Goal: Task Accomplishment & Management: Use online tool/utility

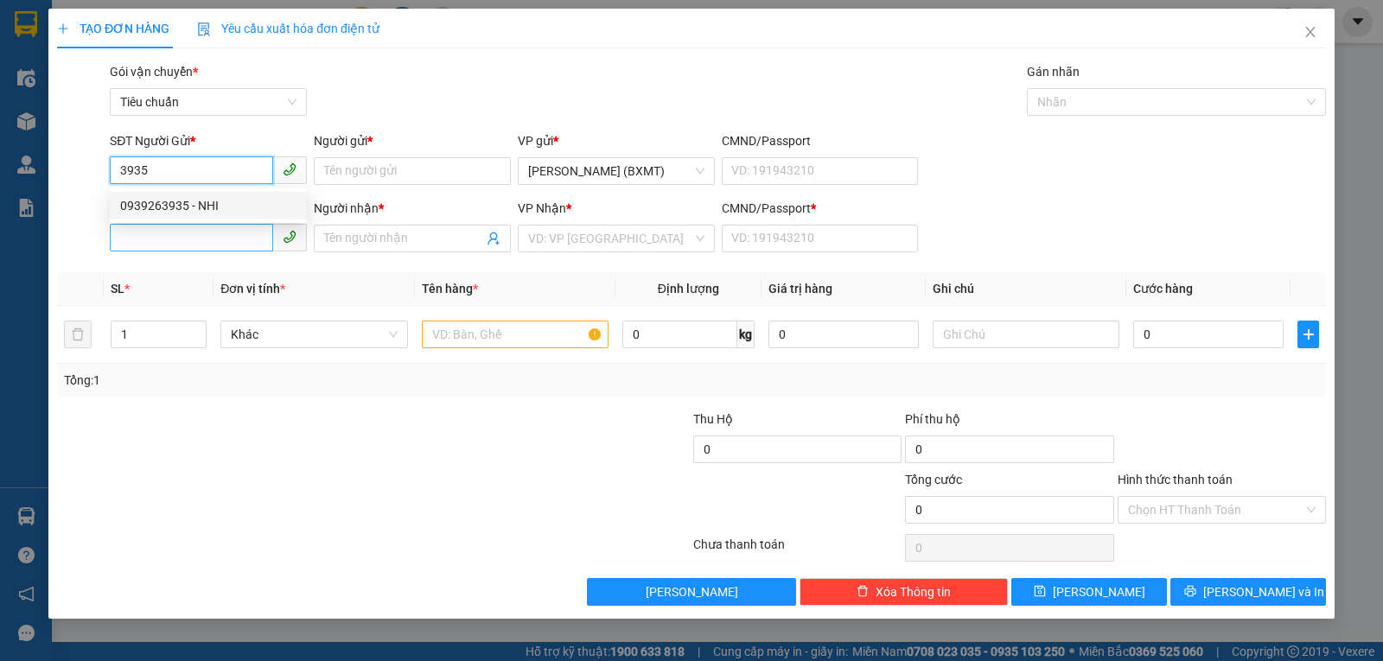
drag, startPoint x: 204, startPoint y: 203, endPoint x: 238, endPoint y: 226, distance: 40.5
click at [205, 205] on div "0939263935 - NHI" at bounding box center [208, 205] width 176 height 19
type input "0939263935"
type input "NHI"
type input "0378785932"
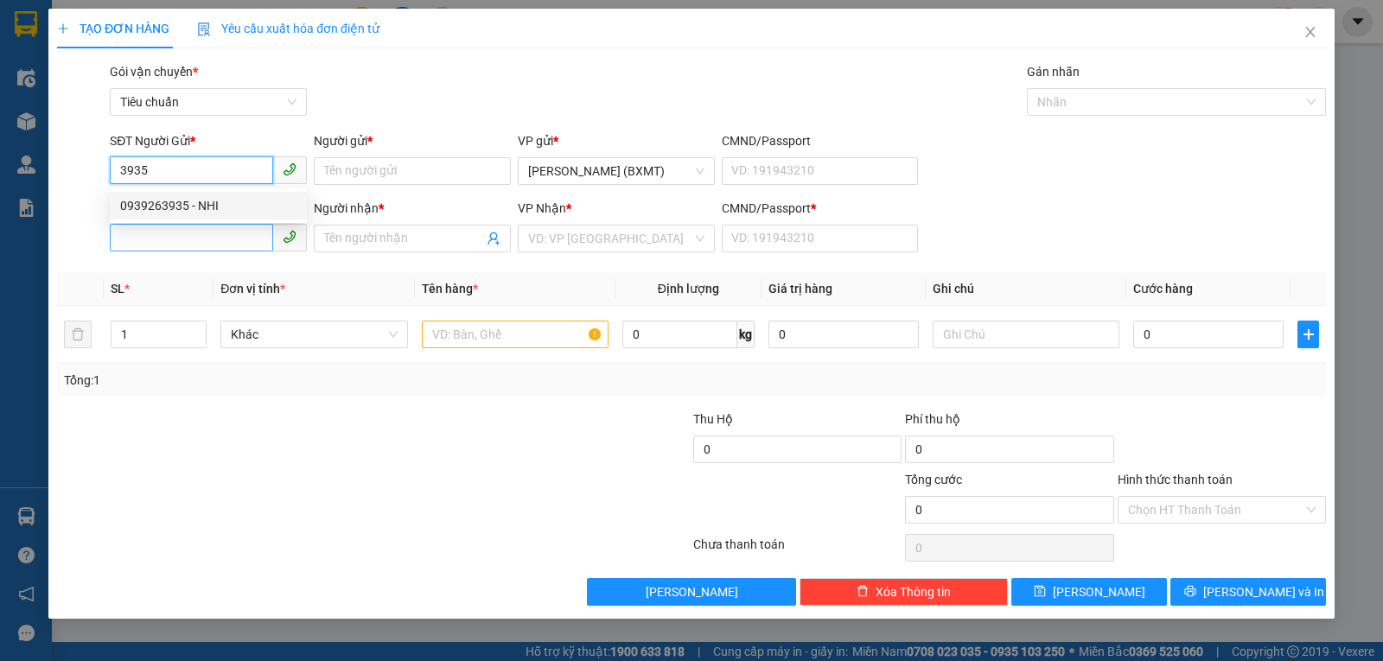
type input "PHƯƠNG AN"
type input "0"
type input "40.000"
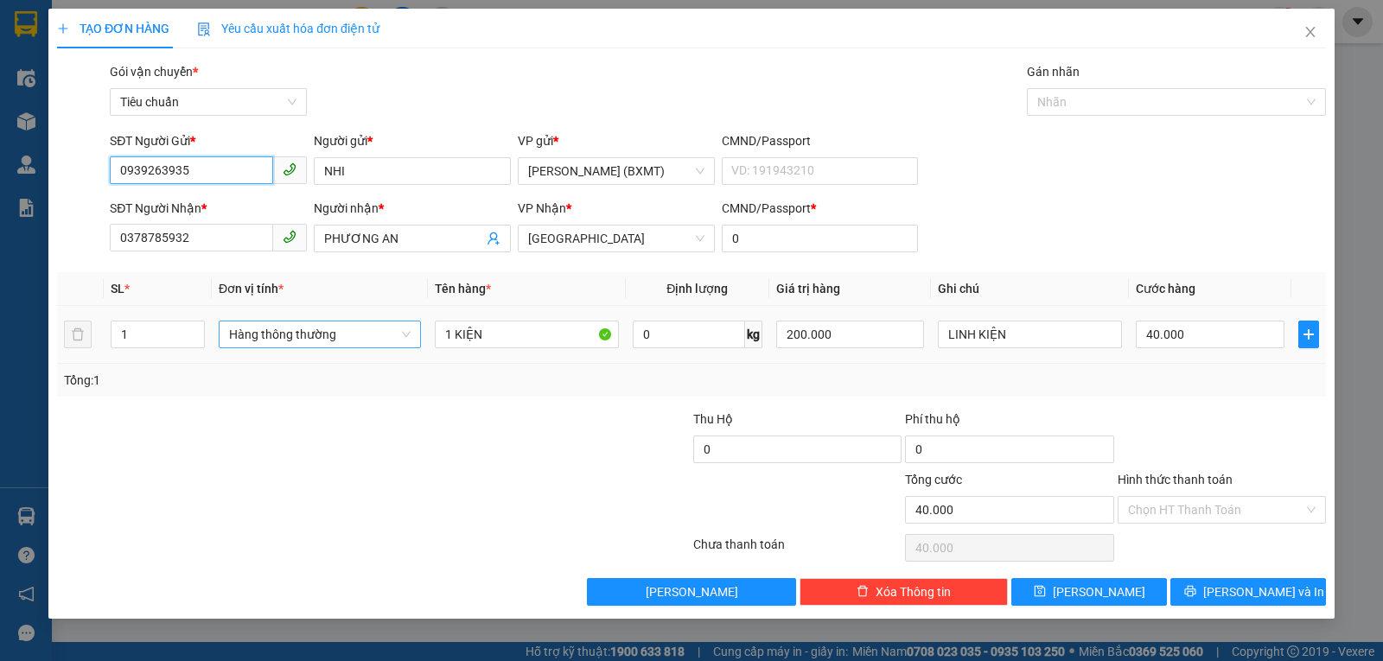
click at [279, 340] on span "Hàng thông thường" at bounding box center [319, 335] width 181 height 26
type input "0939263935"
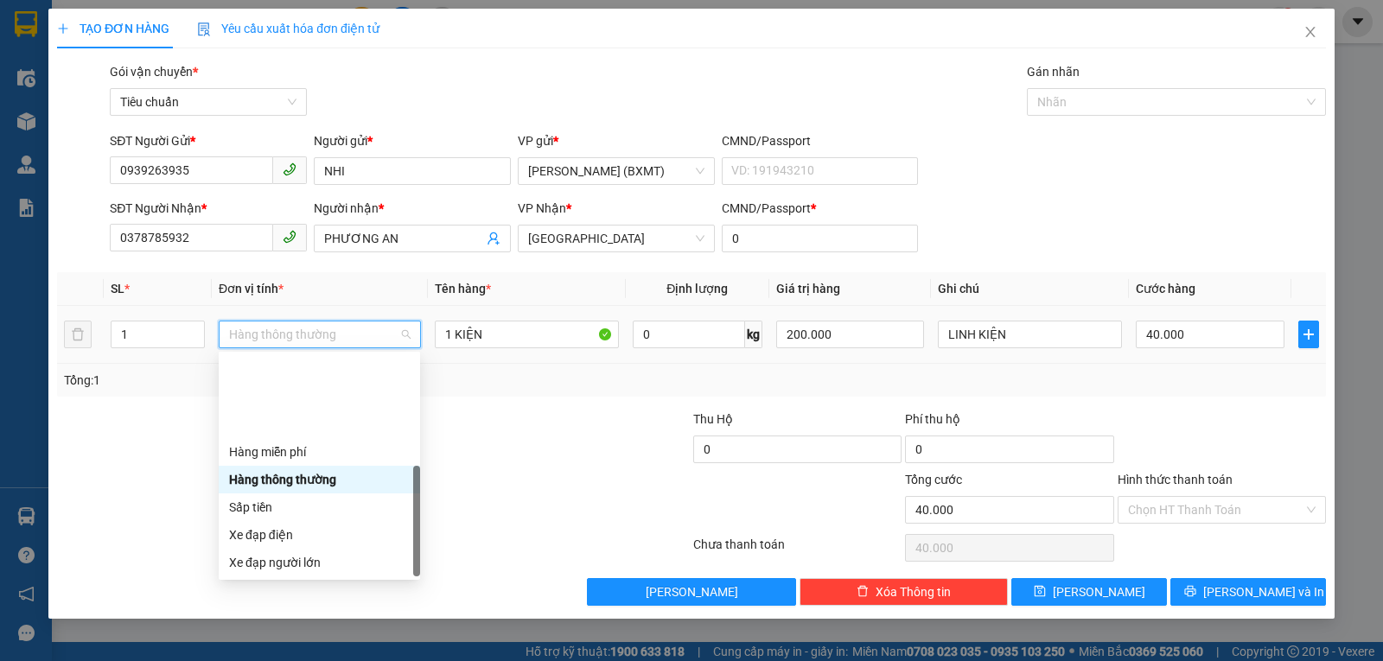
scroll to position [111, 0]
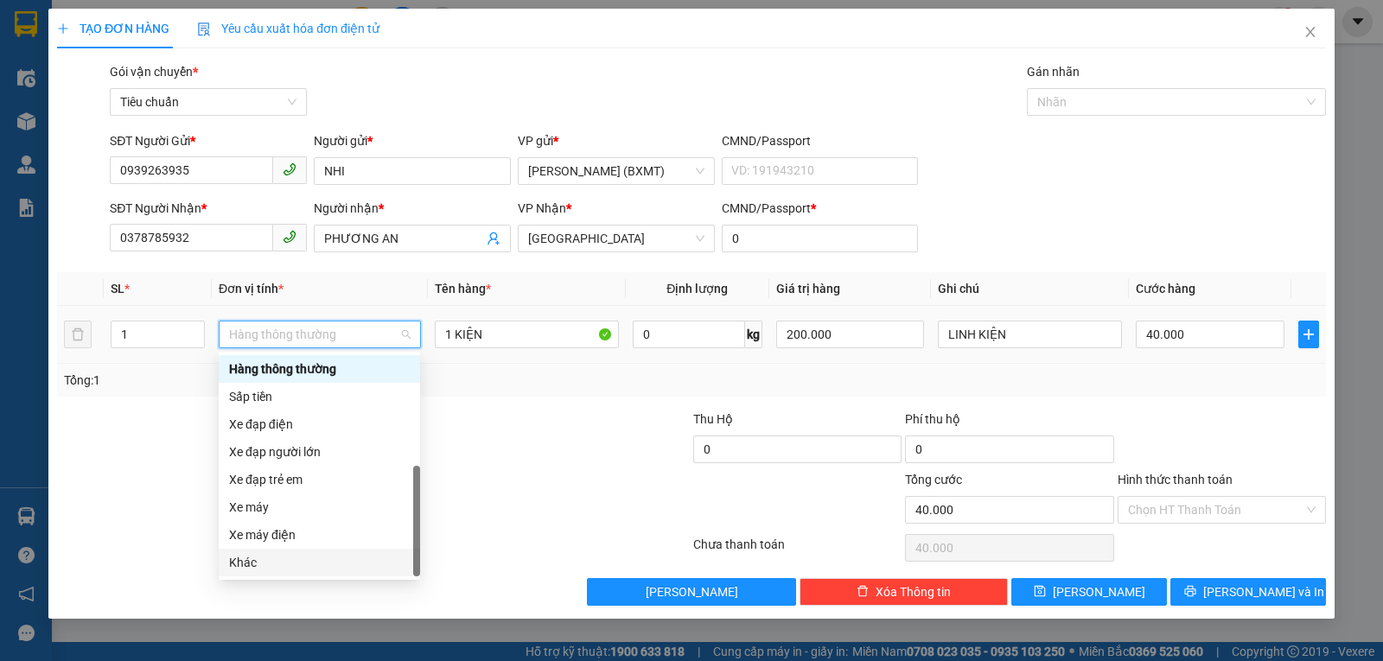
click at [254, 558] on div "Khác" at bounding box center [319, 562] width 181 height 19
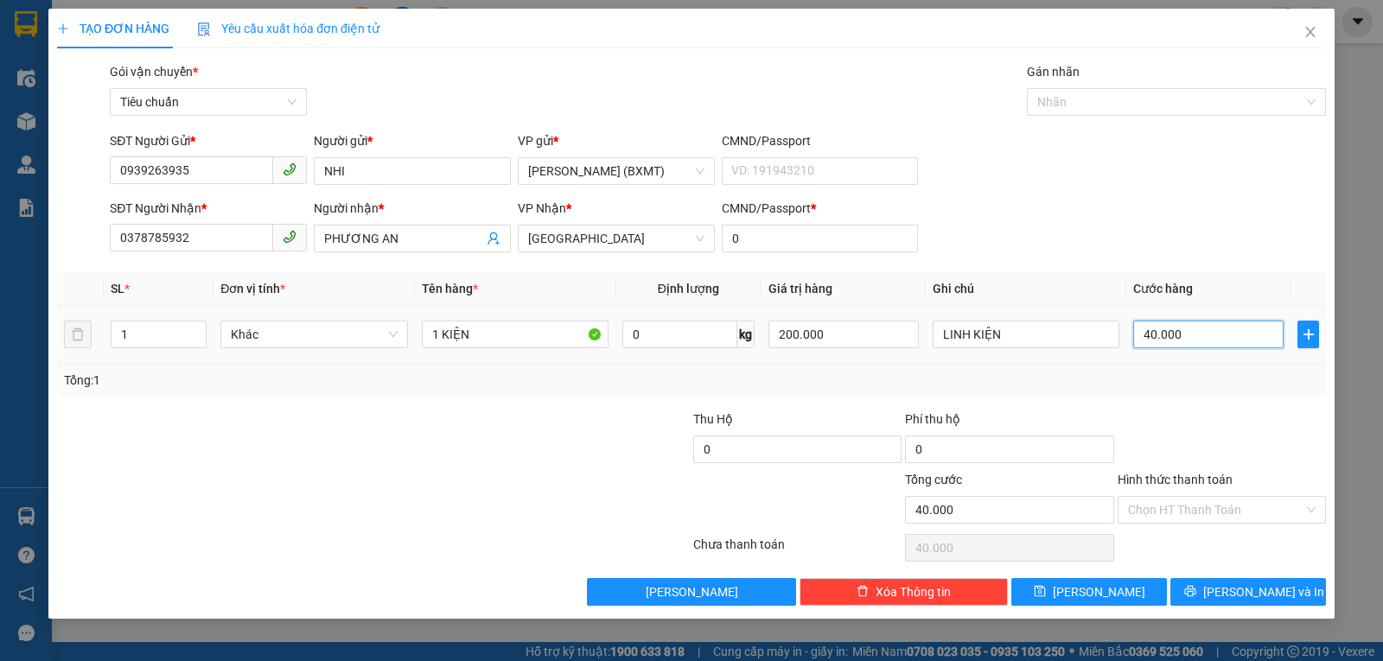
click at [1157, 332] on input "40.000" at bounding box center [1208, 335] width 150 height 28
type input "3"
type input "30"
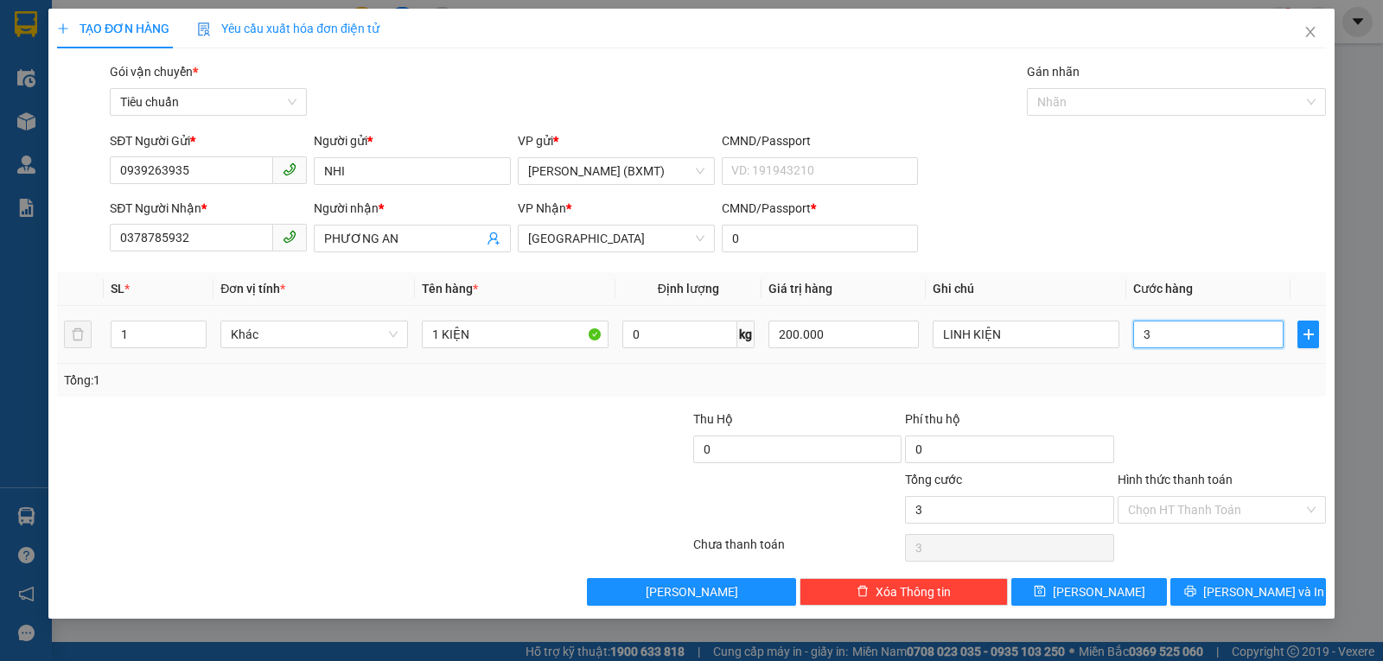
type input "30"
type input "30.000"
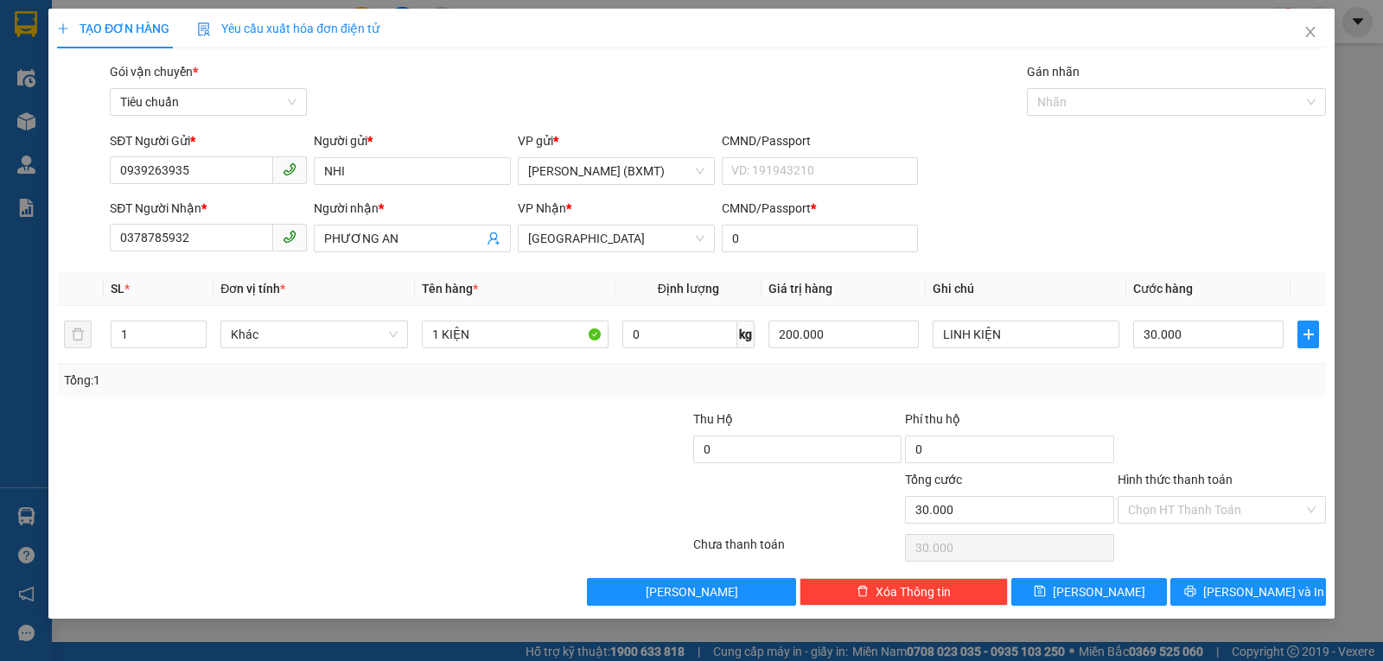
click at [1135, 421] on div at bounding box center [1222, 440] width 212 height 60
click at [1202, 584] on button "[PERSON_NAME] và In" at bounding box center [1248, 592] width 156 height 28
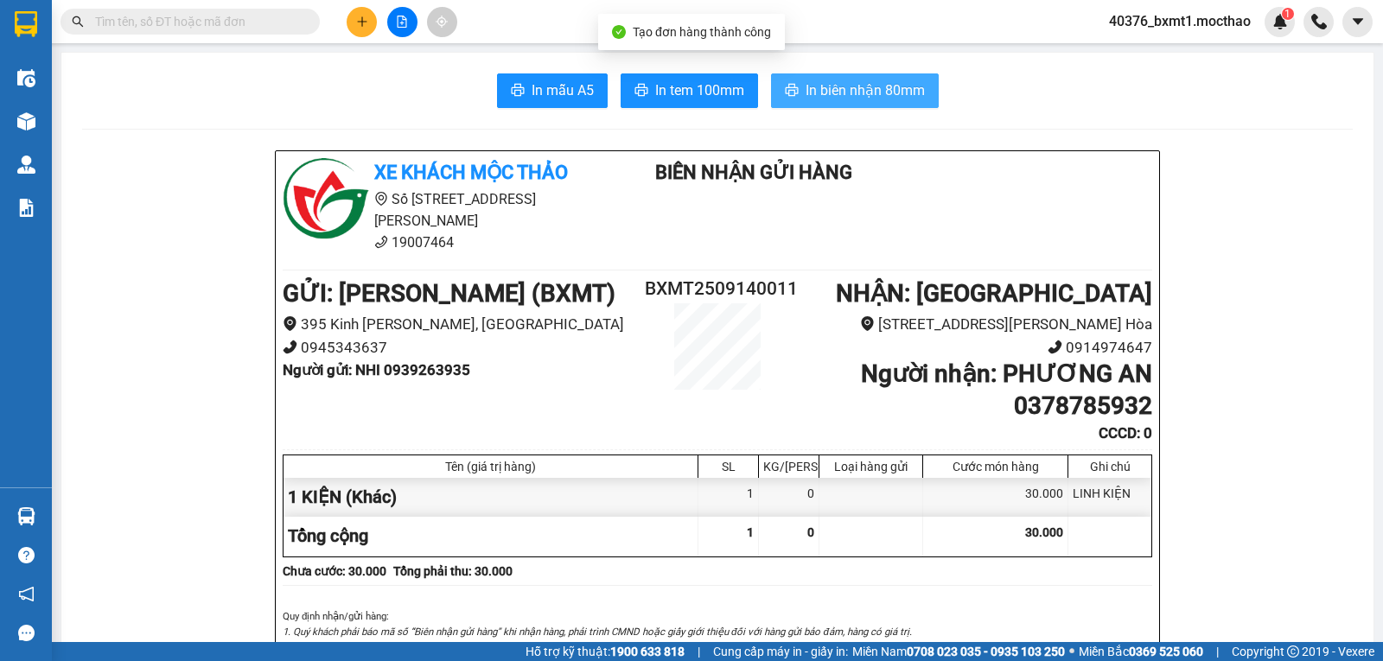
drag, startPoint x: 872, startPoint y: 93, endPoint x: 935, endPoint y: 162, distance: 93.6
click at [873, 94] on span "In biên nhận 80mm" at bounding box center [865, 91] width 119 height 22
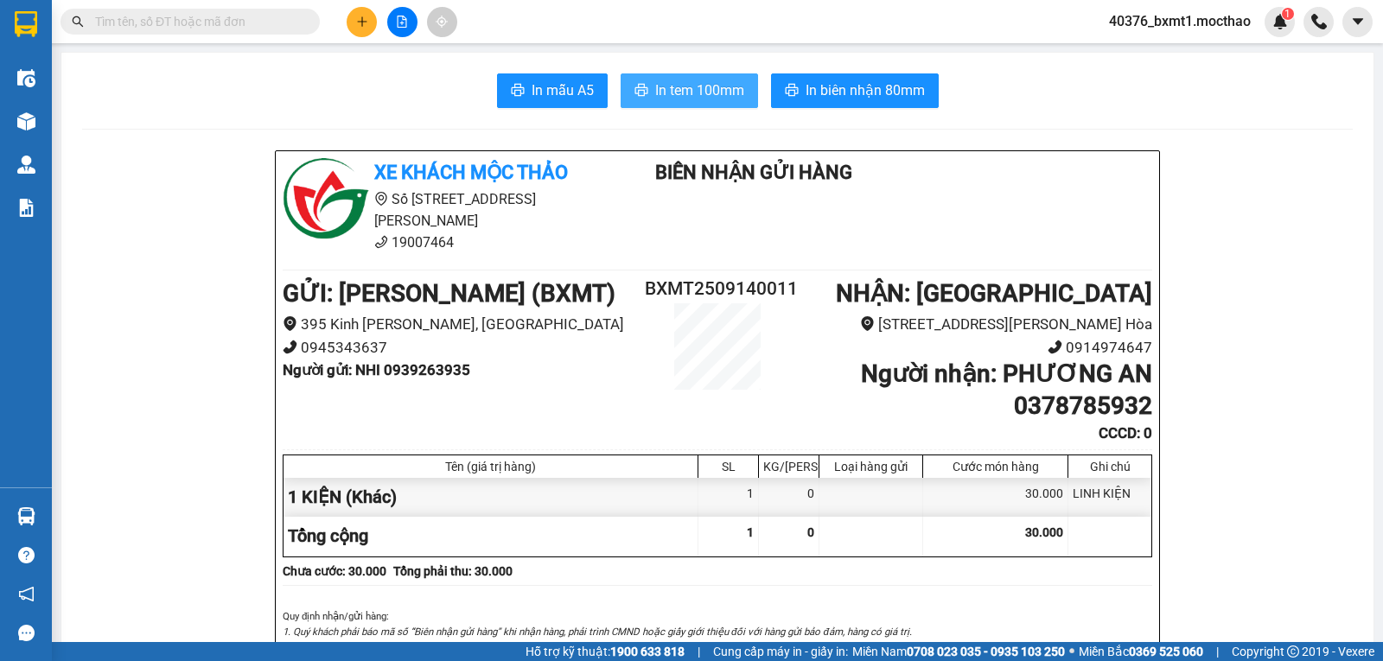
click at [651, 76] on button "In tem 100mm" at bounding box center [689, 90] width 137 height 35
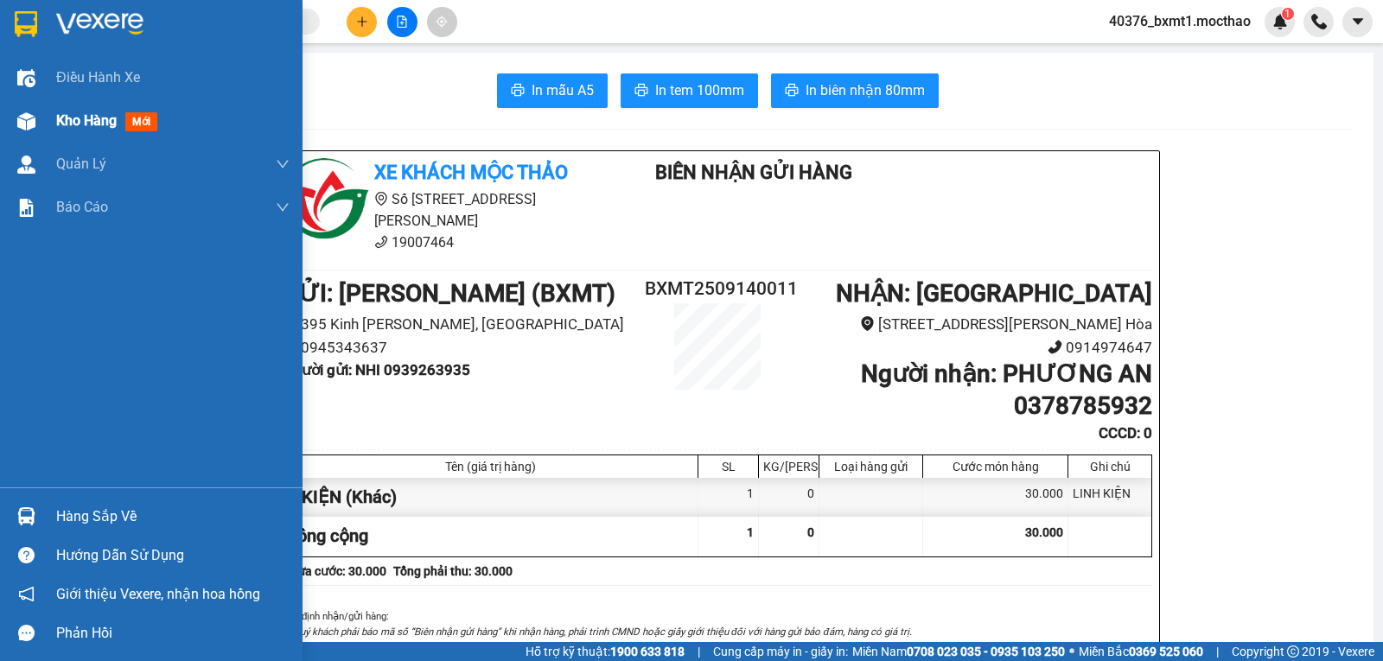
drag, startPoint x: 42, startPoint y: 131, endPoint x: 112, endPoint y: 137, distance: 70.2
click at [41, 132] on div "Kho hàng mới" at bounding box center [151, 120] width 302 height 43
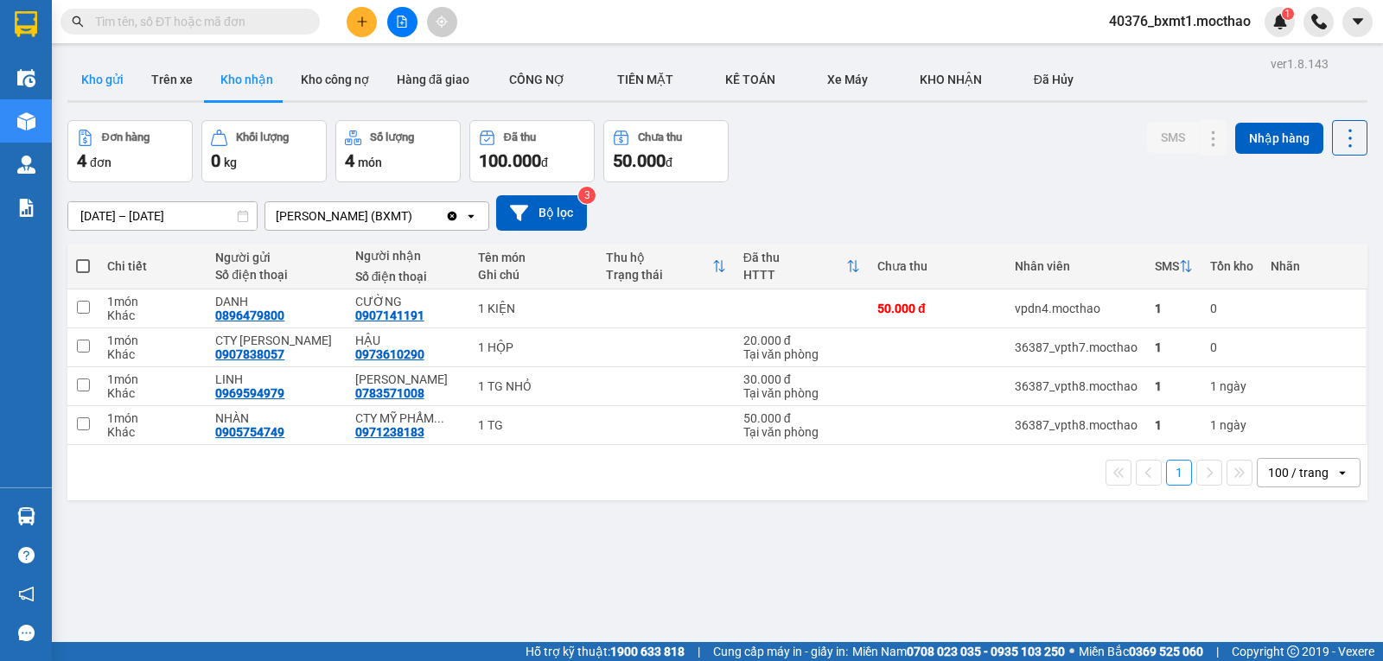
click at [96, 88] on button "Kho gửi" at bounding box center [102, 79] width 70 height 41
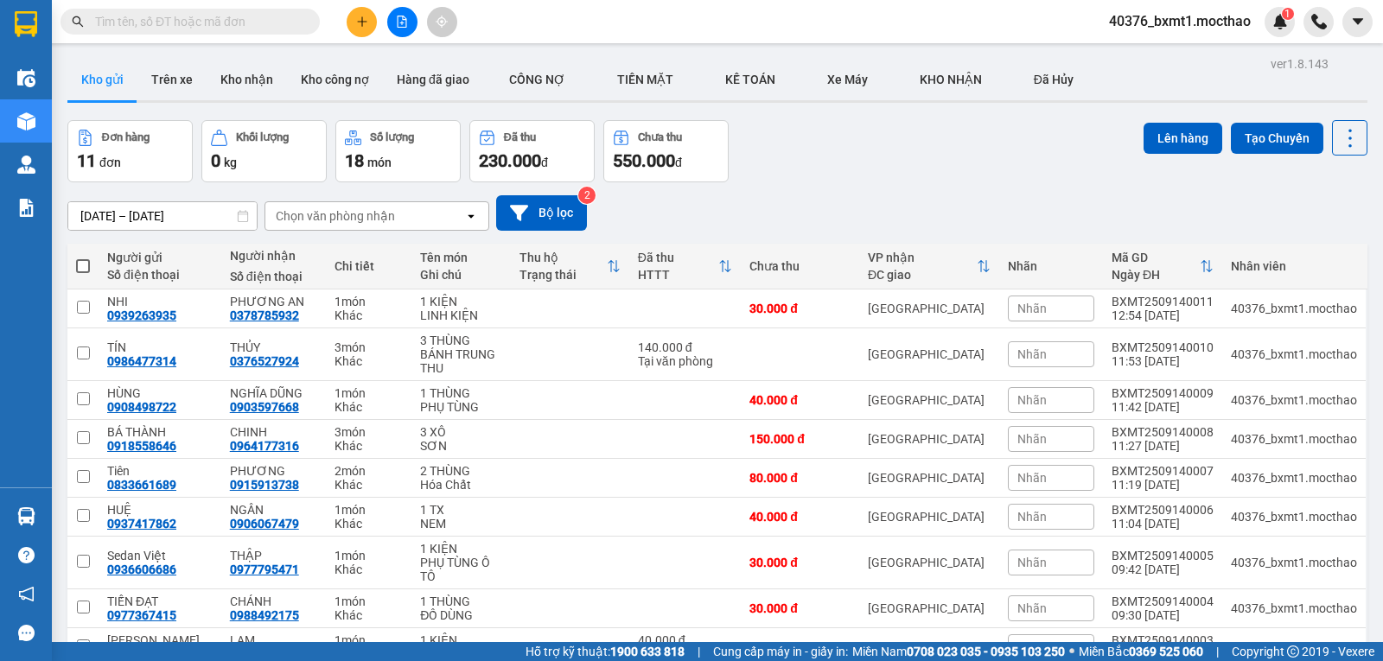
click at [82, 267] on span at bounding box center [83, 266] width 14 height 14
click at [83, 258] on input "checkbox" at bounding box center [83, 258] width 0 height 0
checkbox input "true"
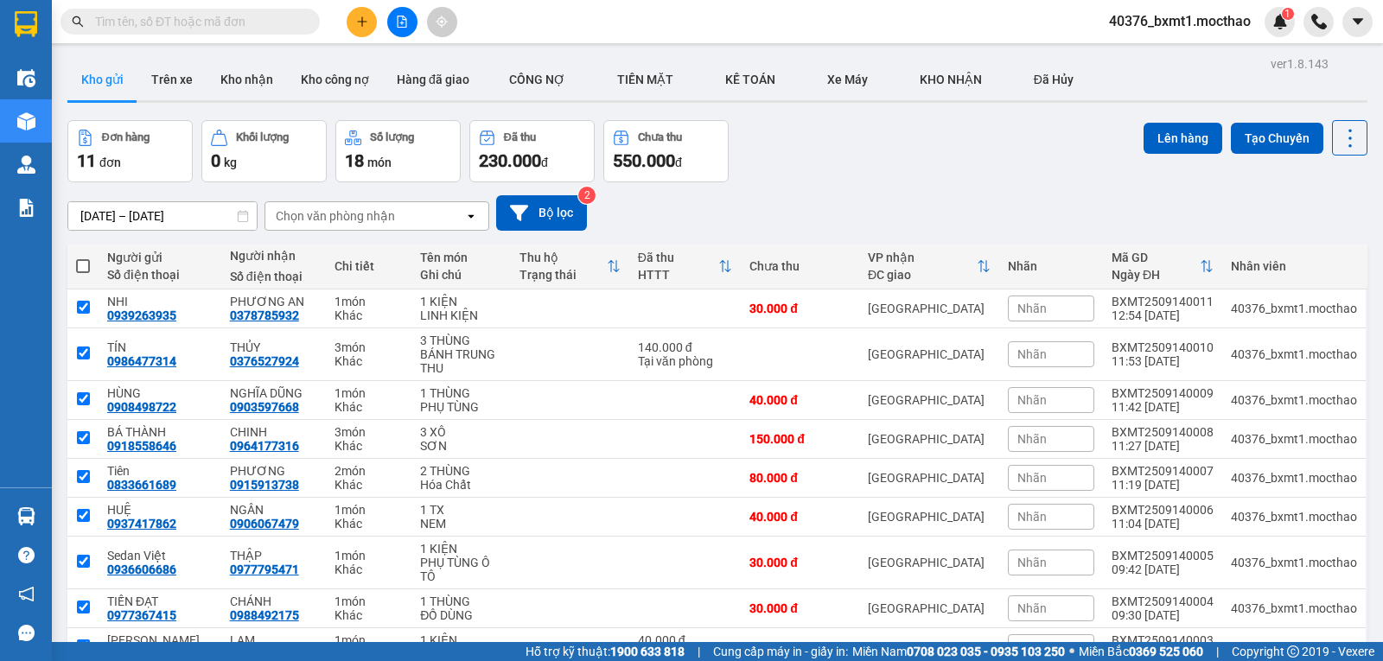
checkbox input "true"
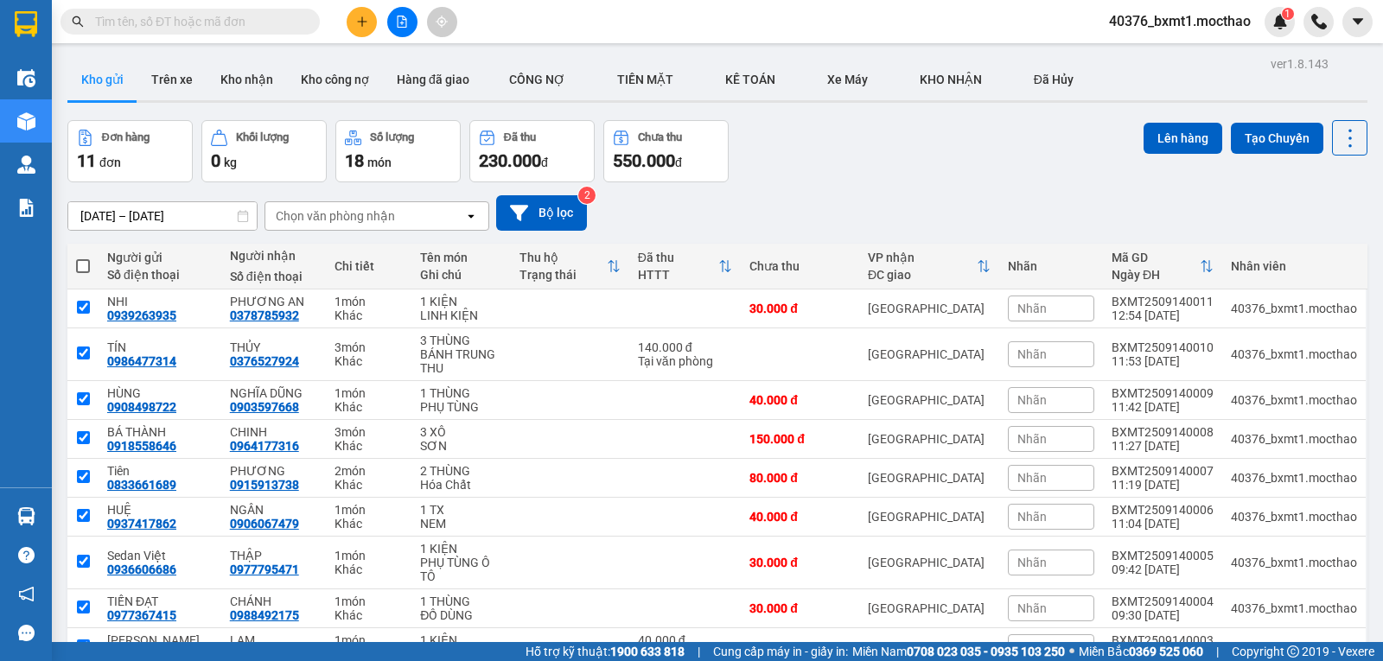
checkbox input "true"
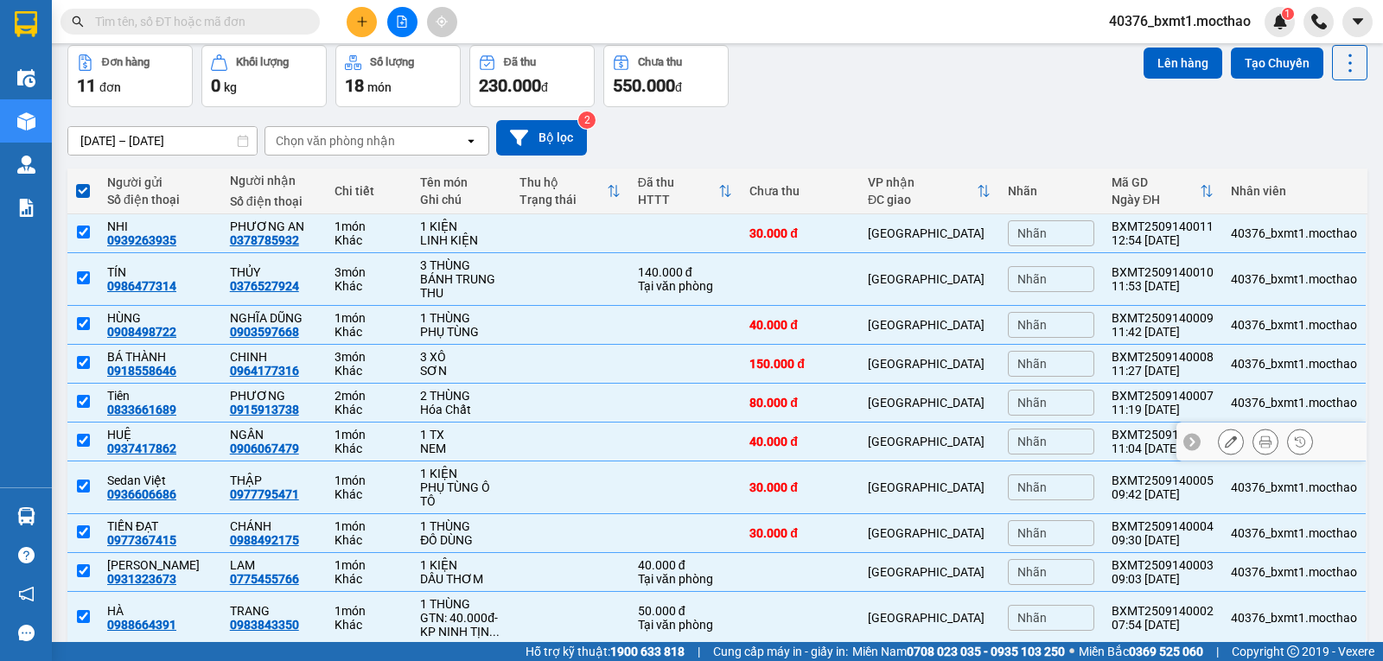
scroll to position [149, 0]
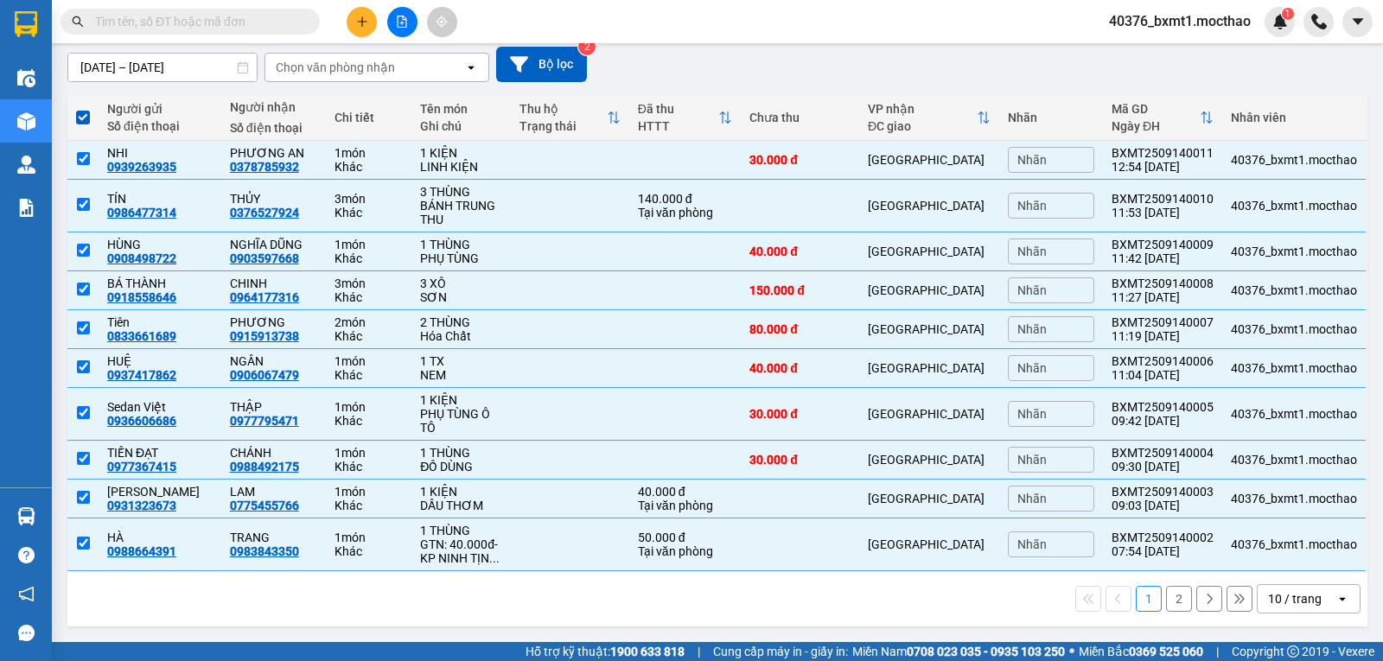
click at [1288, 595] on div "10 / trang" at bounding box center [1295, 598] width 54 height 17
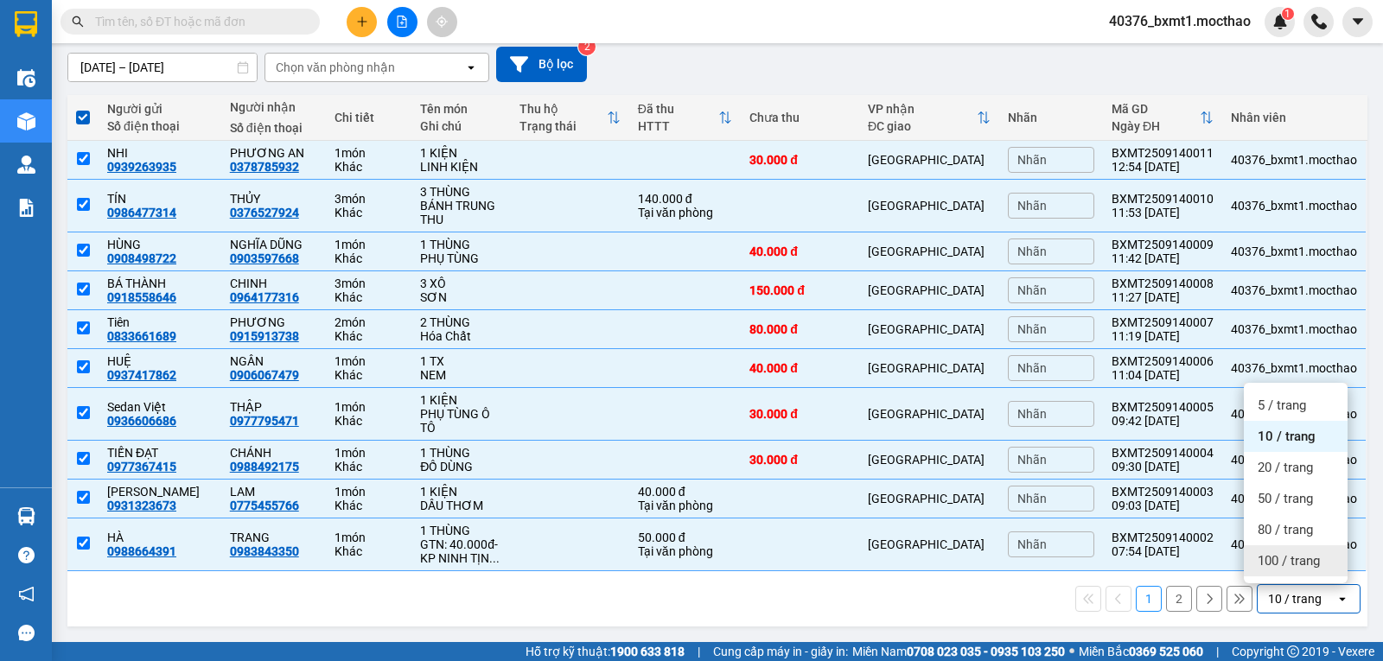
click at [1294, 549] on div "100 / trang" at bounding box center [1296, 560] width 104 height 31
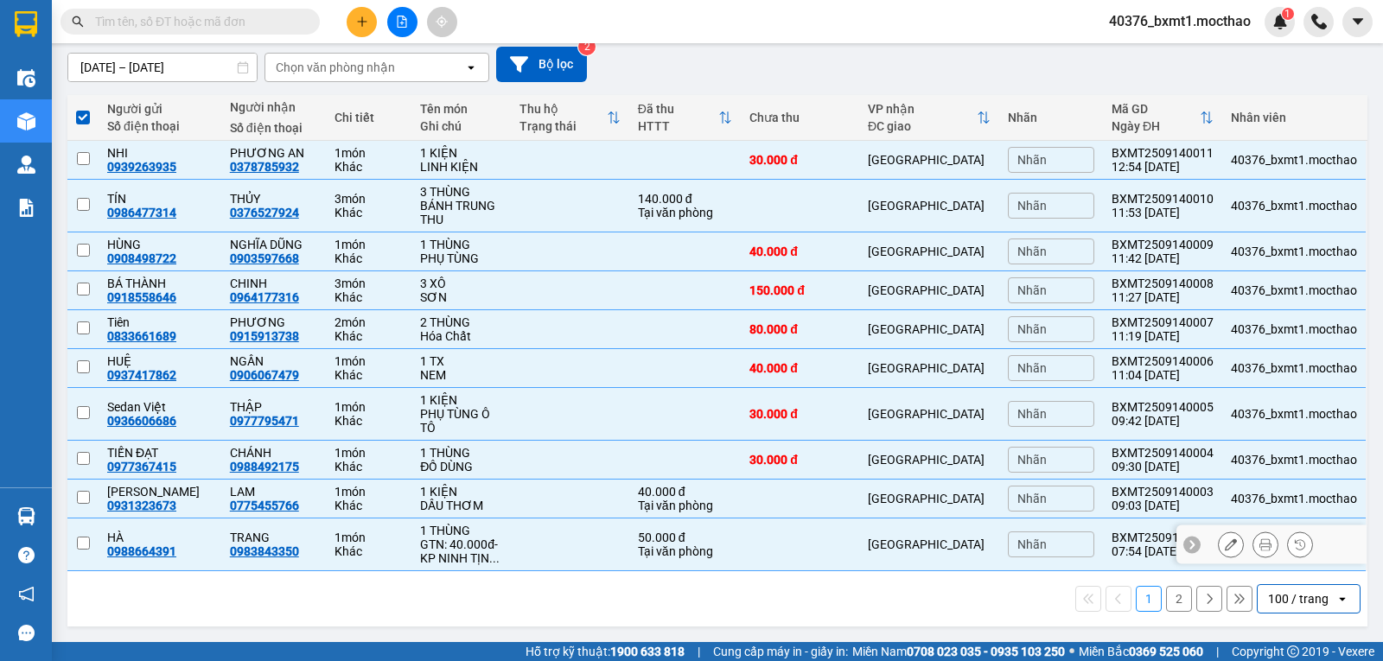
checkbox input "false"
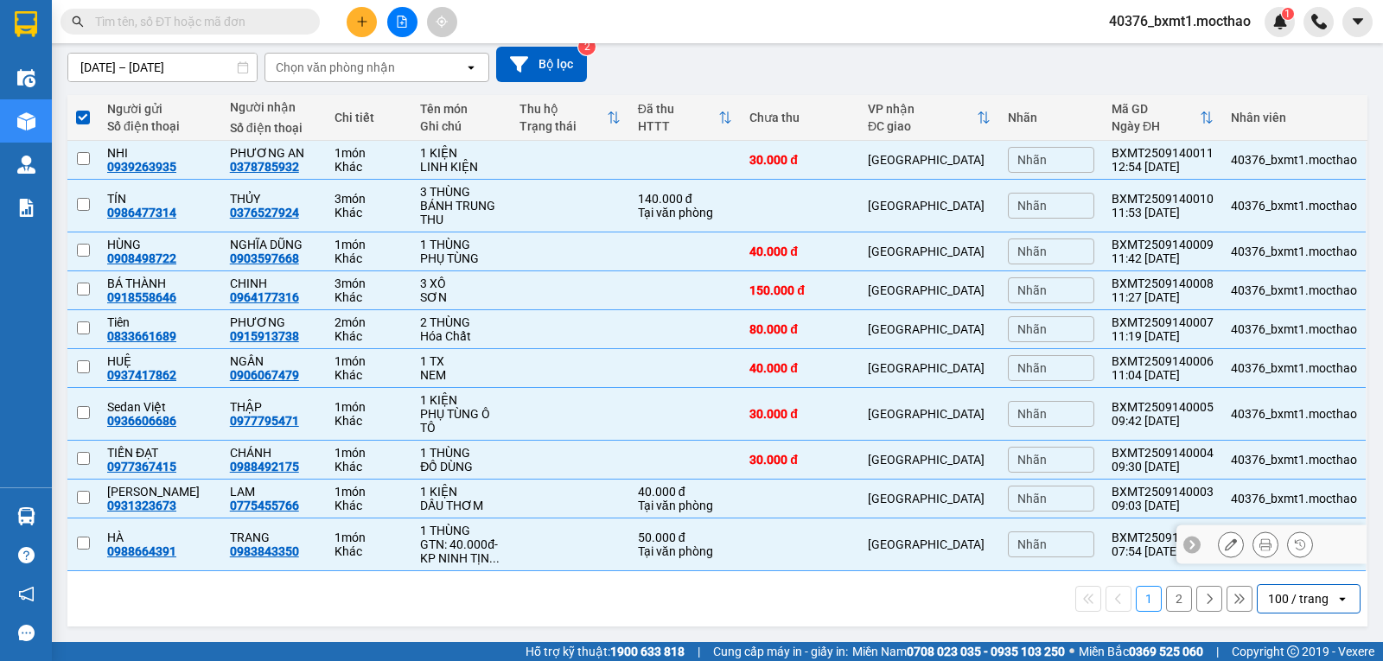
checkbox input "false"
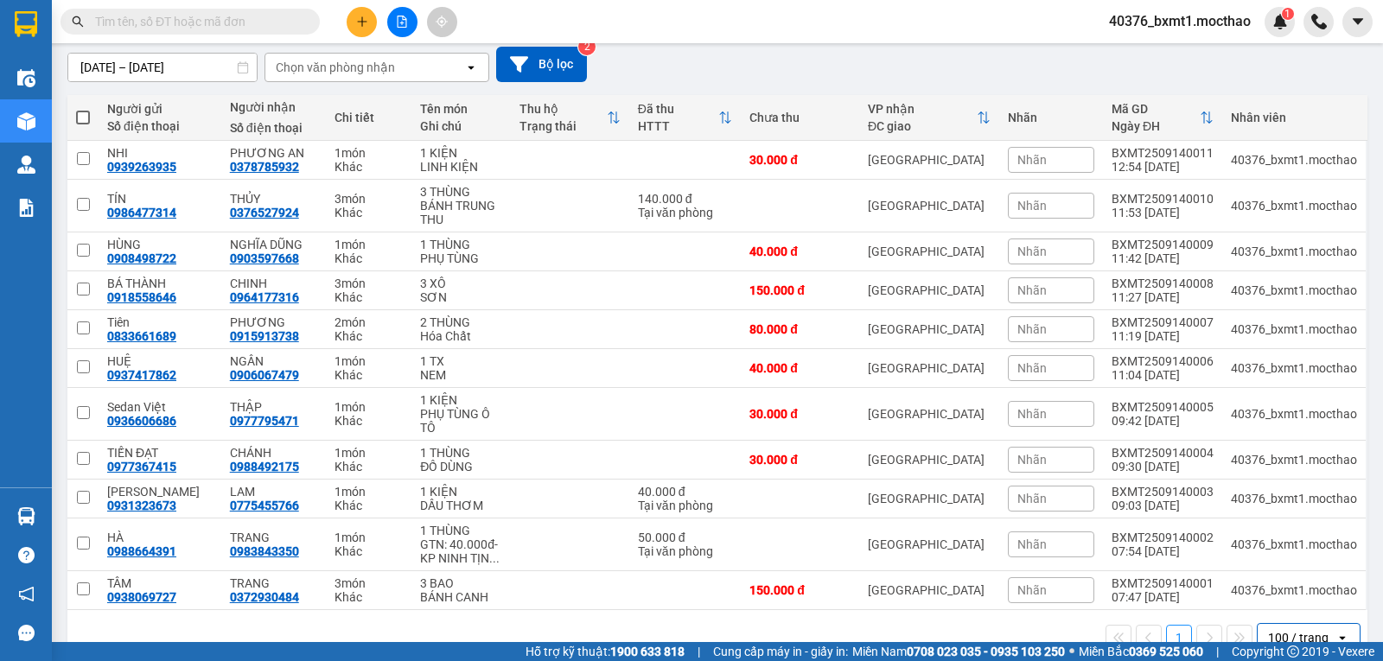
click at [80, 116] on span at bounding box center [83, 118] width 14 height 14
click at [83, 109] on input "checkbox" at bounding box center [83, 109] width 0 height 0
checkbox input "true"
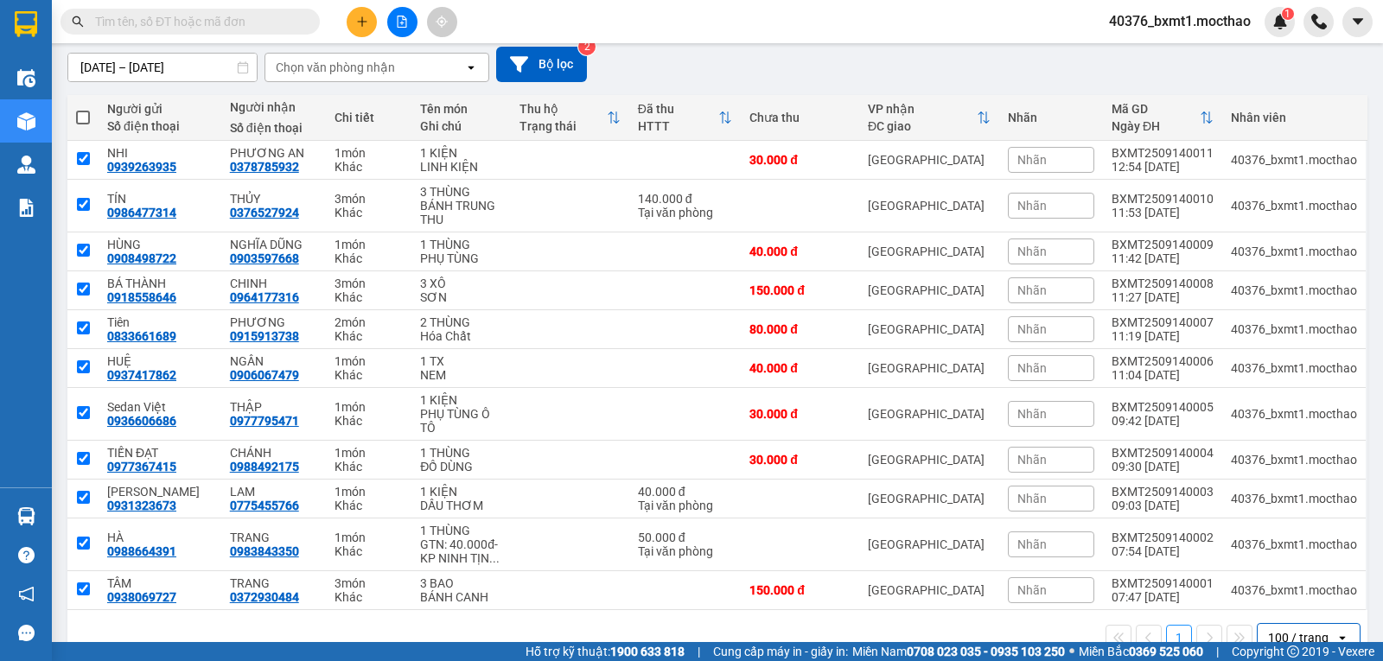
checkbox input "true"
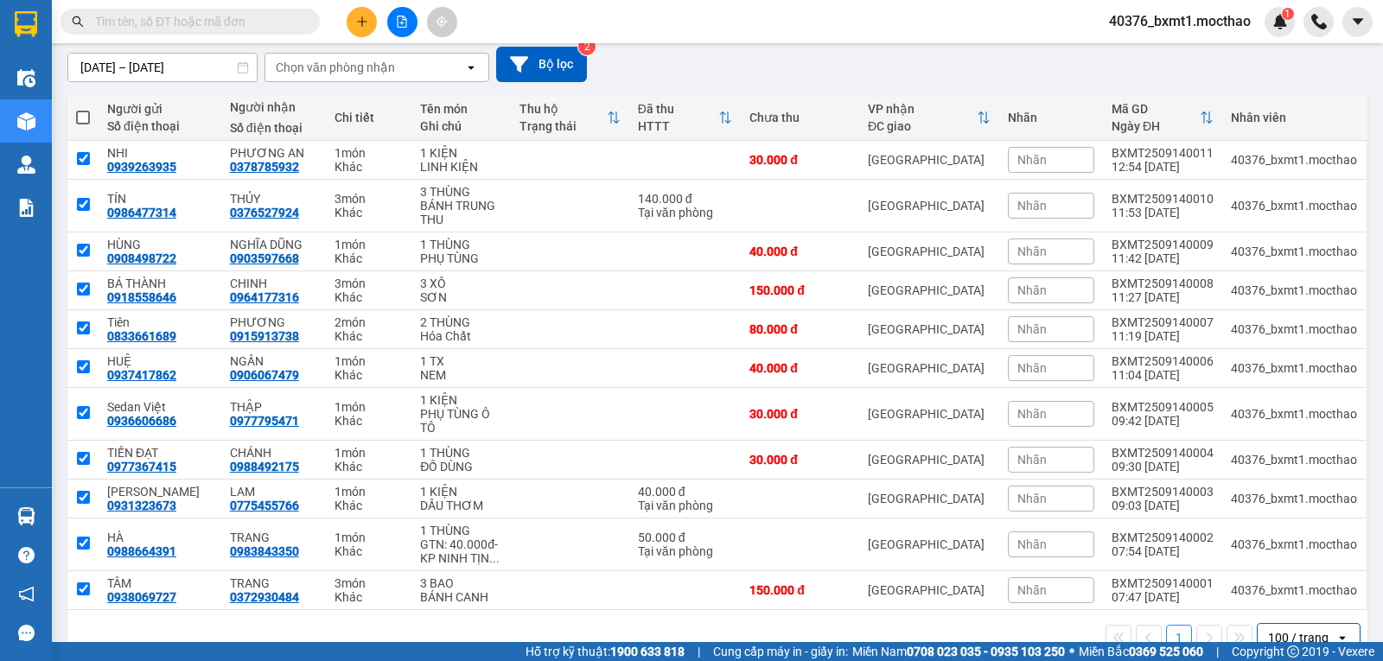
checkbox input "true"
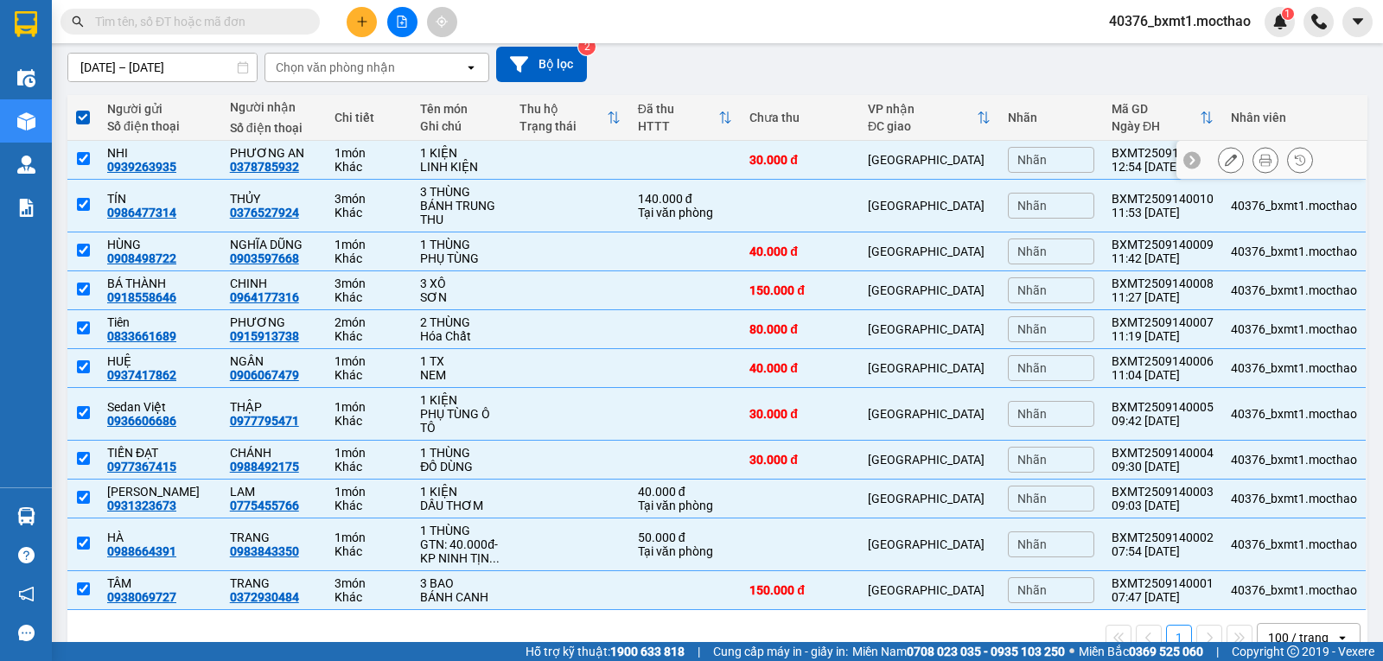
scroll to position [0, 0]
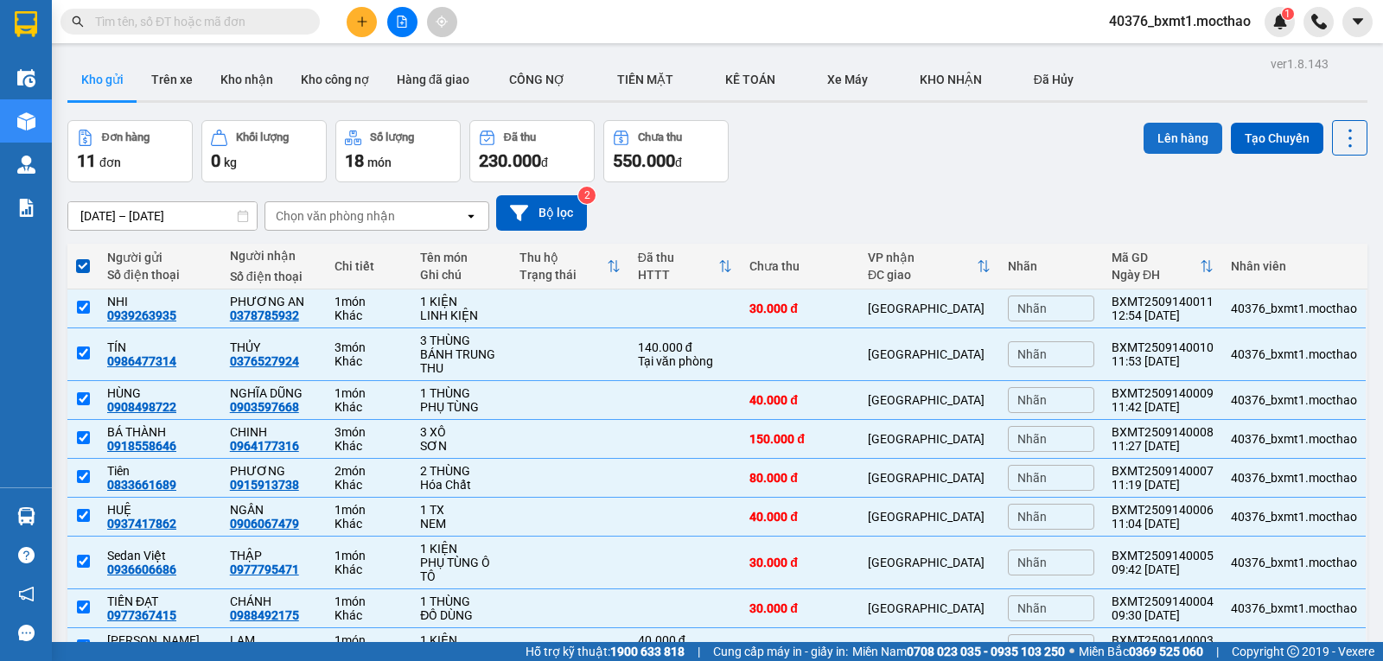
click at [1176, 150] on button "Lên hàng" at bounding box center [1182, 138] width 79 height 31
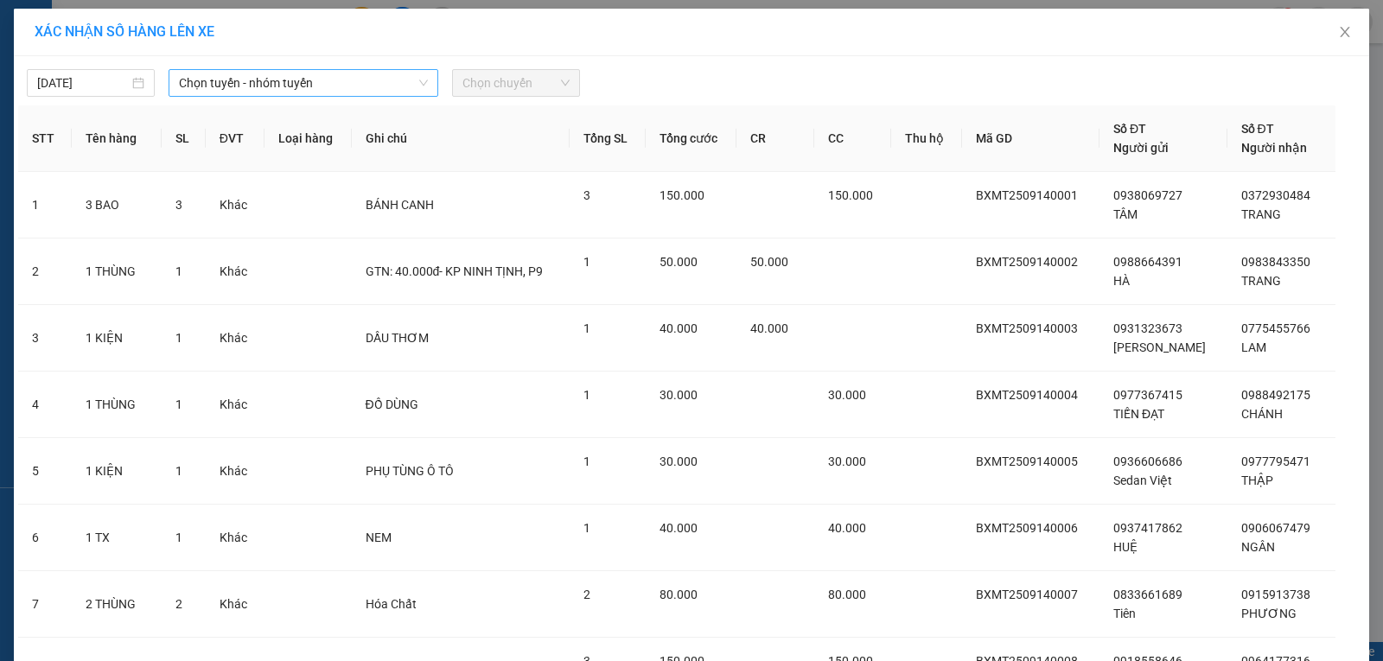
click at [229, 86] on span "Chọn tuyến - nhóm tuyến" at bounding box center [303, 83] width 249 height 26
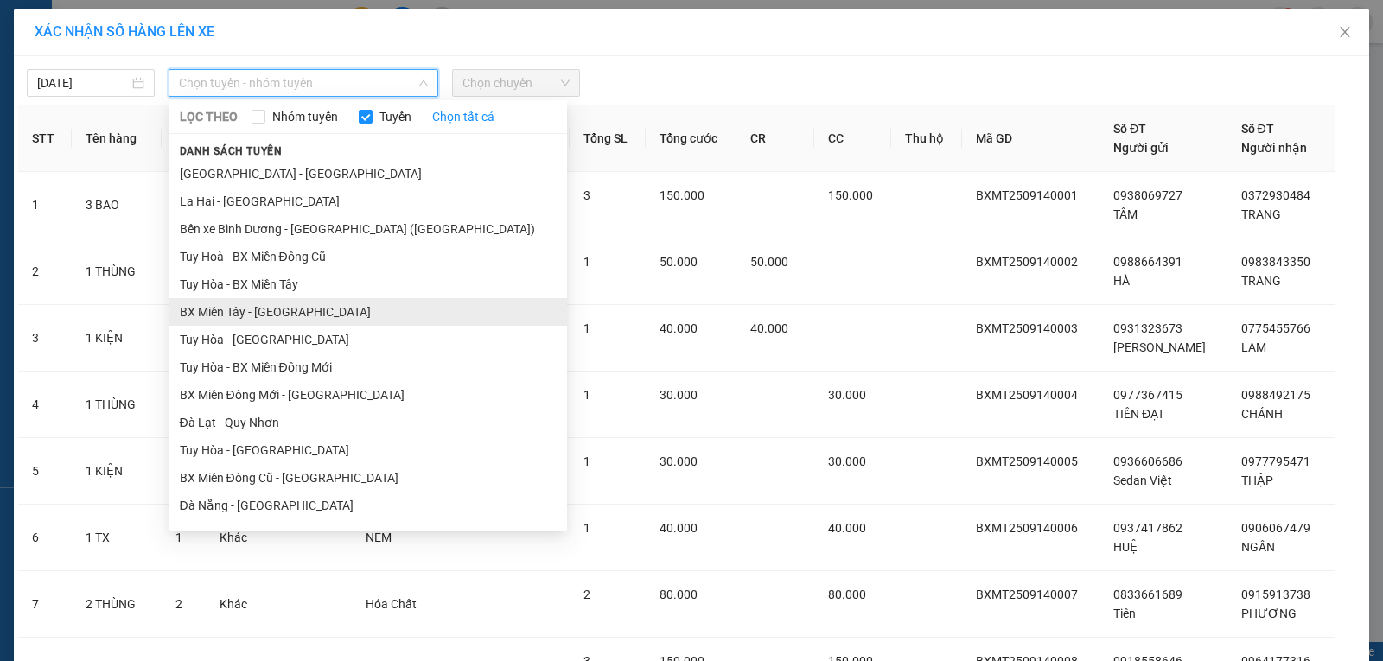
click at [244, 312] on li "BX Miền Tây - [GEOGRAPHIC_DATA]" at bounding box center [368, 312] width 398 height 28
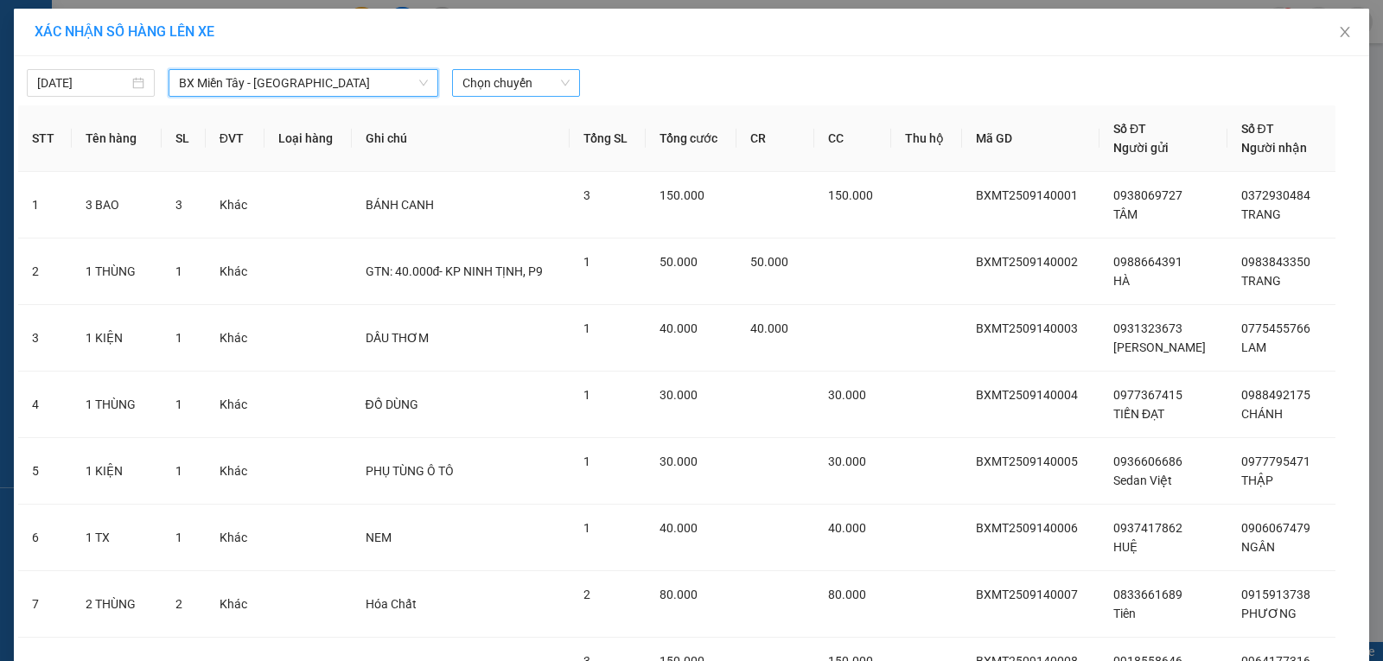
click at [469, 88] on span "Chọn chuyến" at bounding box center [515, 83] width 107 height 26
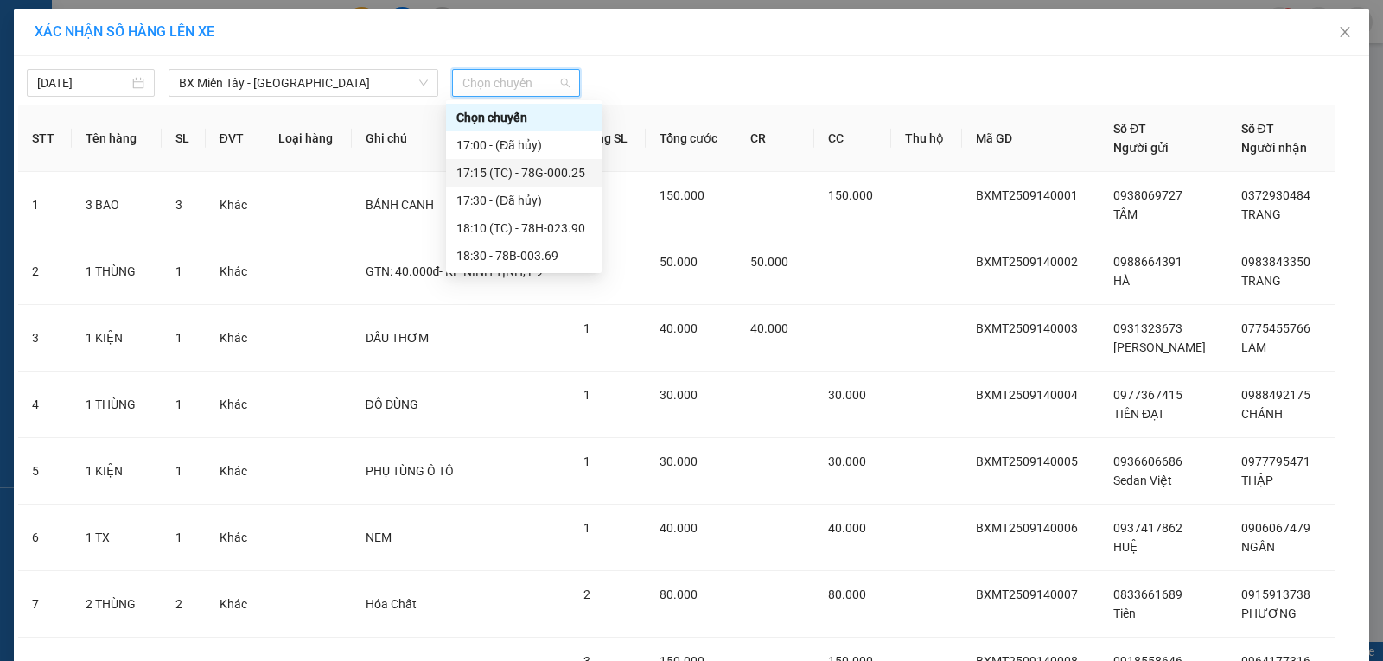
click at [557, 172] on div "17:15 (TC) - 78G-000.25" at bounding box center [523, 172] width 135 height 19
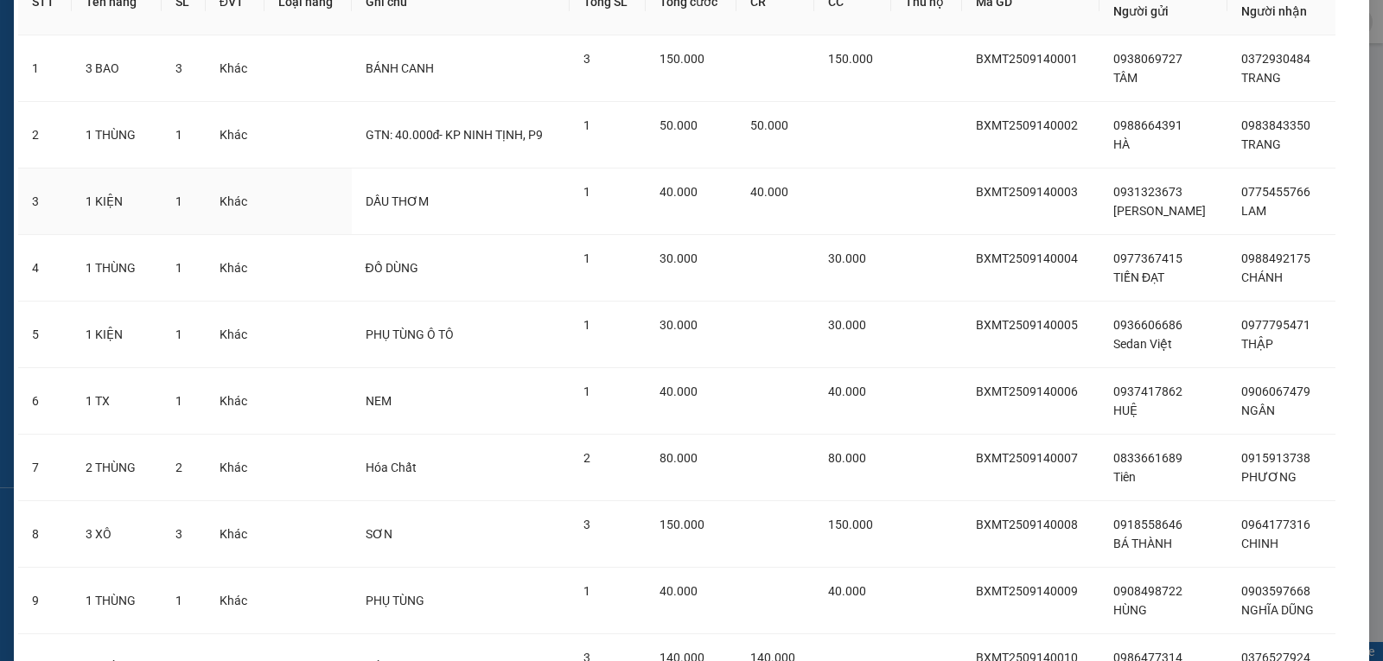
scroll to position [379, 0]
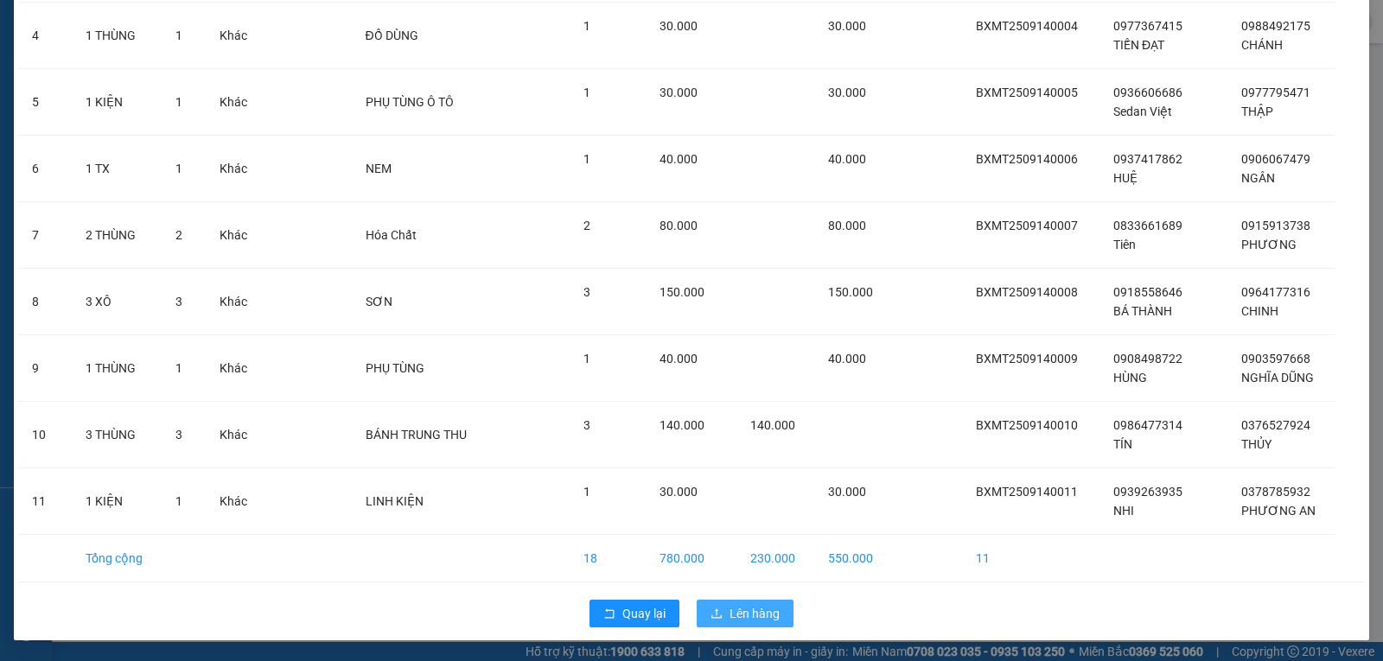
click at [730, 614] on span "Lên hàng" at bounding box center [754, 613] width 50 height 19
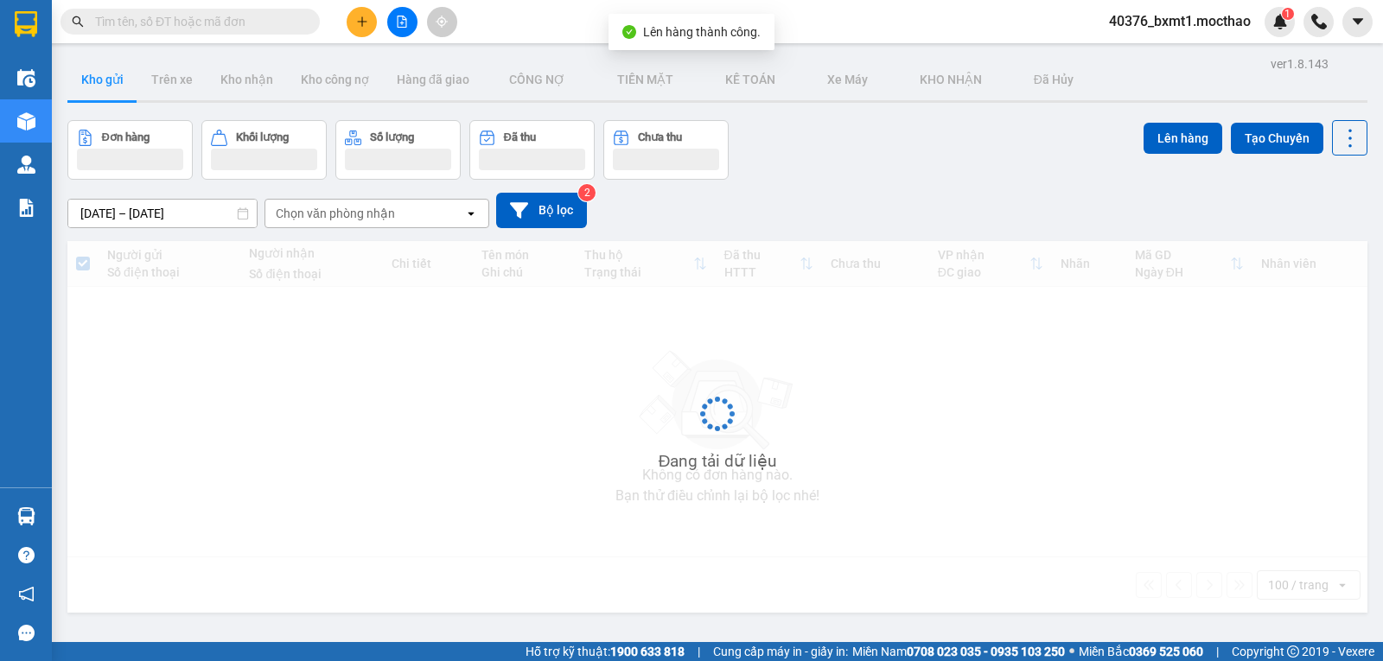
click at [397, 34] on button at bounding box center [402, 22] width 30 height 30
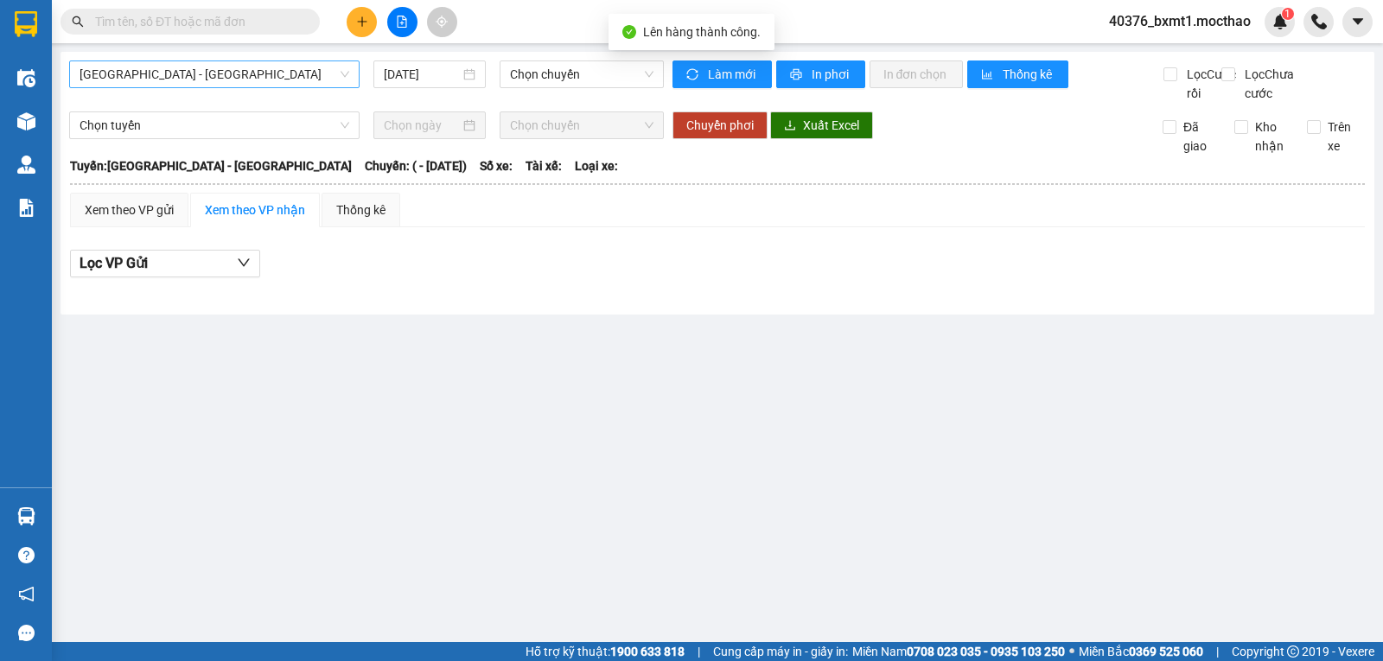
click at [207, 73] on span "[GEOGRAPHIC_DATA] - [GEOGRAPHIC_DATA]" at bounding box center [215, 74] width 270 height 26
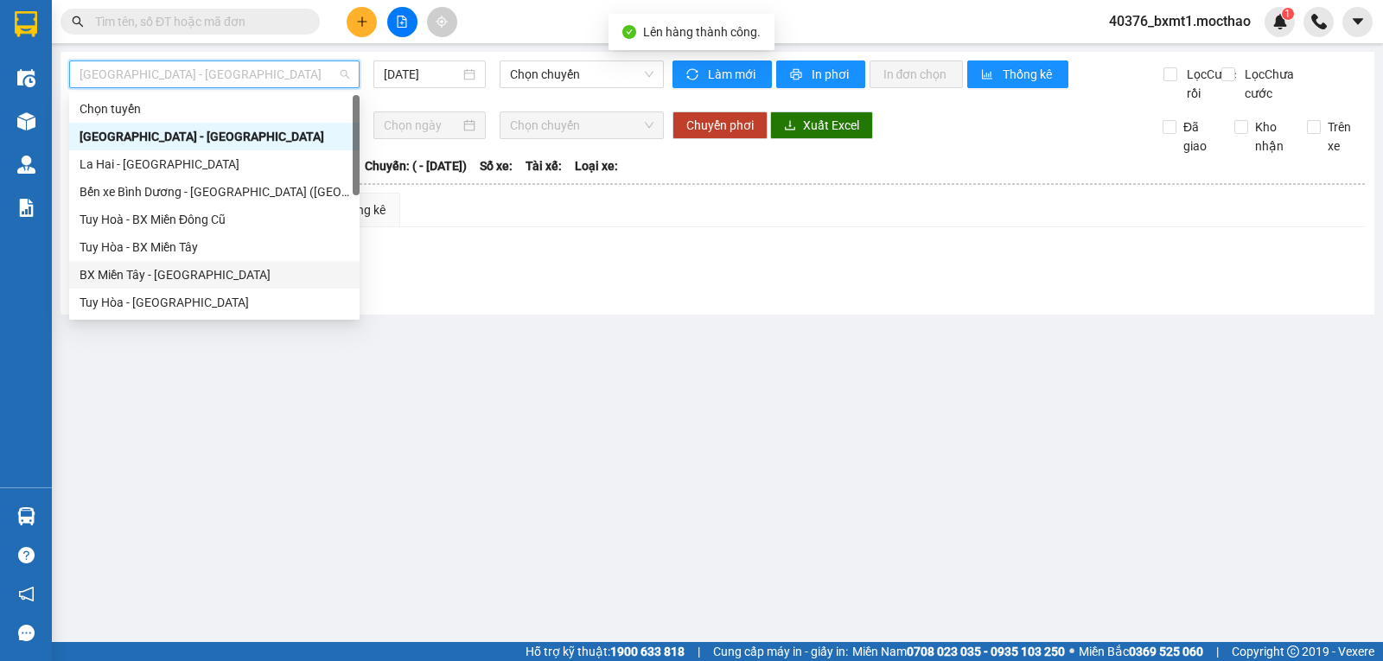
click at [160, 267] on div "BX Miền Tây - [GEOGRAPHIC_DATA]" at bounding box center [215, 274] width 270 height 19
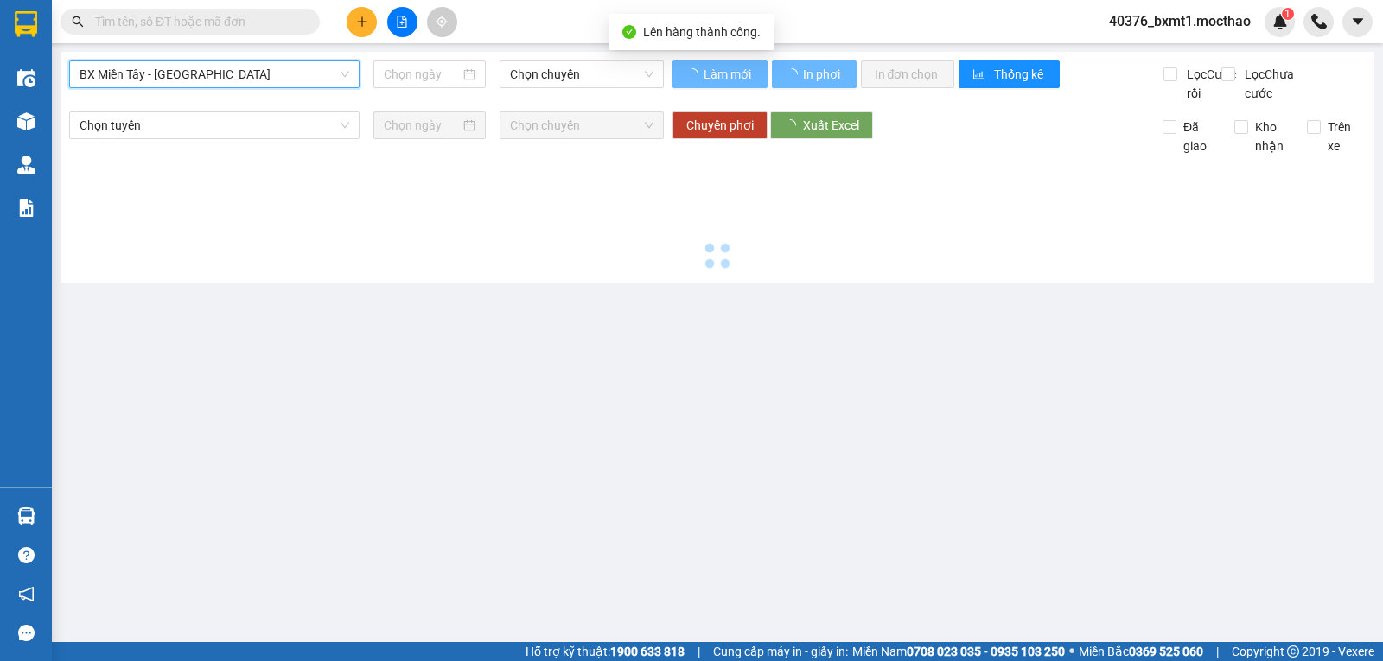
type input "[DATE]"
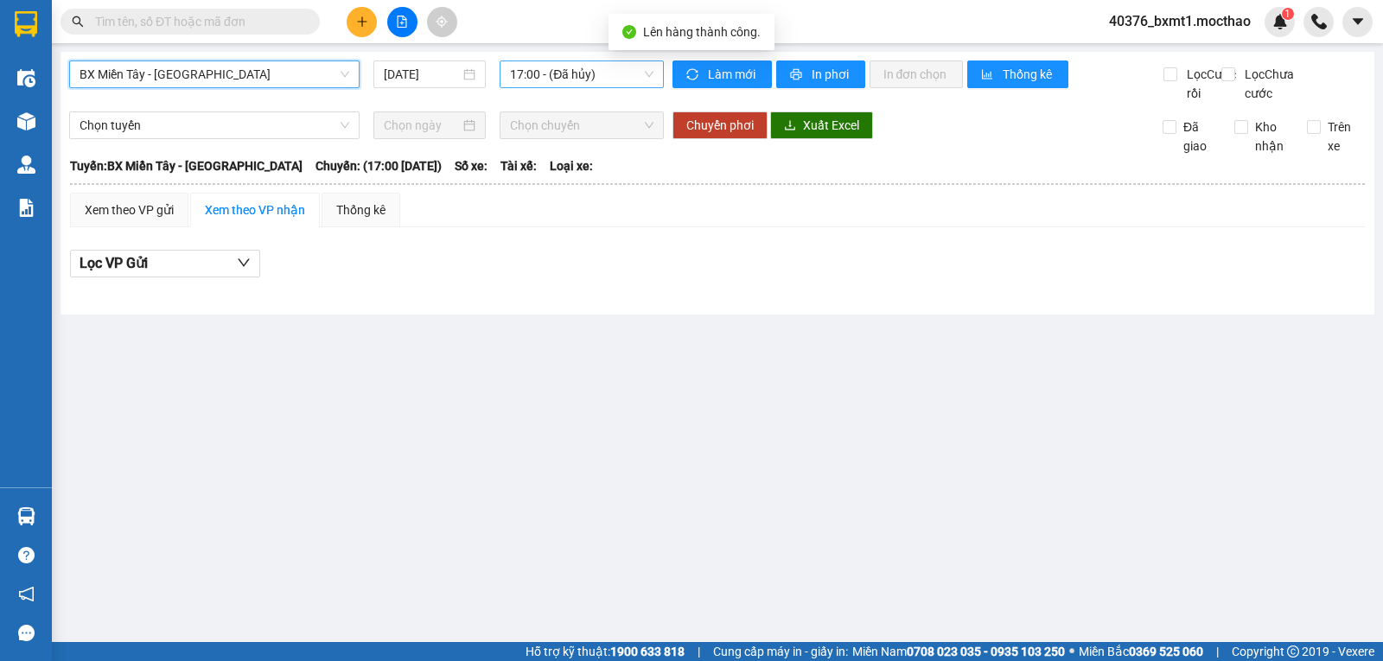
click at [571, 78] on span "17:00 - (Đã hủy)" at bounding box center [581, 74] width 143 height 26
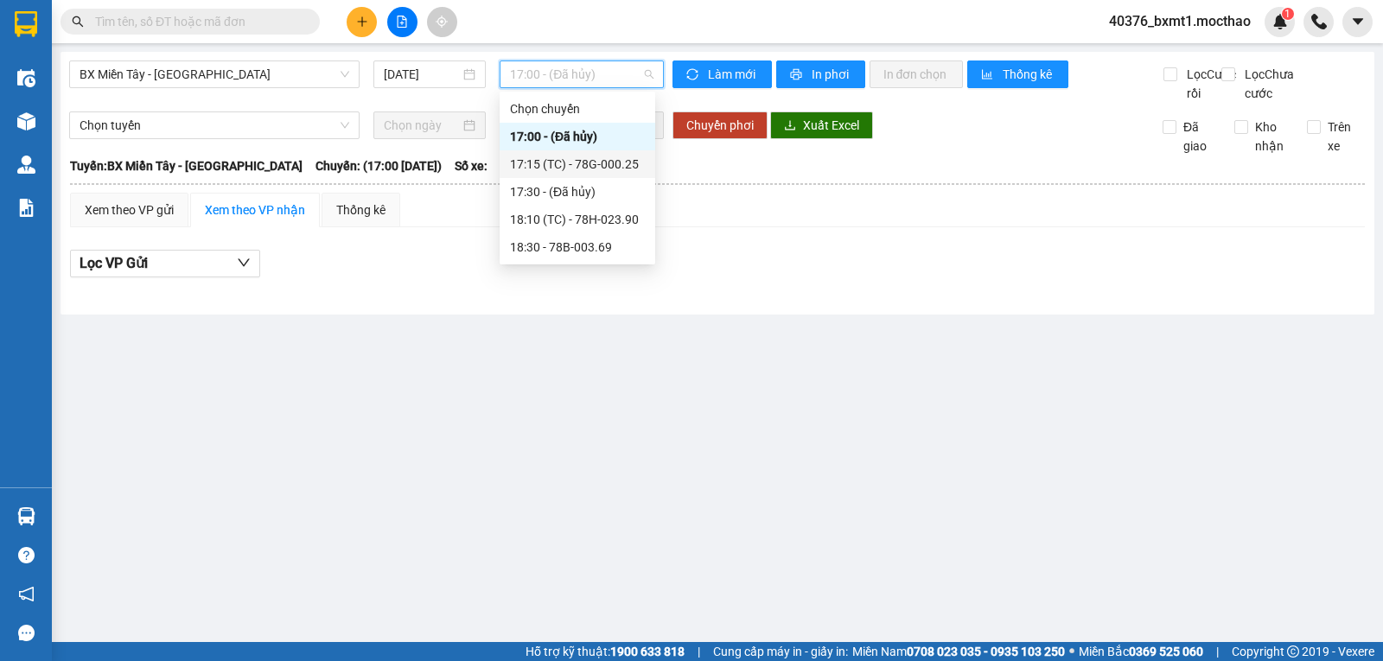
click at [576, 153] on div "17:15 (TC) - 78G-000.25" at bounding box center [578, 164] width 156 height 28
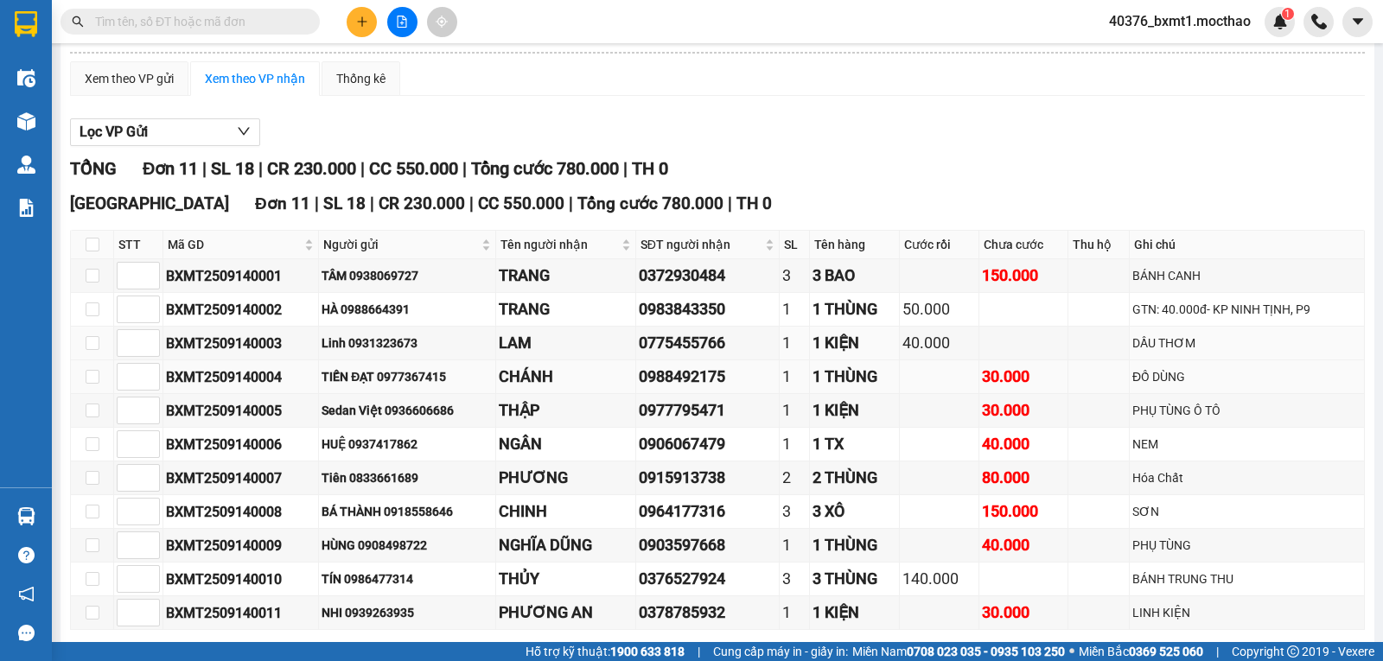
scroll to position [227, 0]
